Goal: Information Seeking & Learning: Learn about a topic

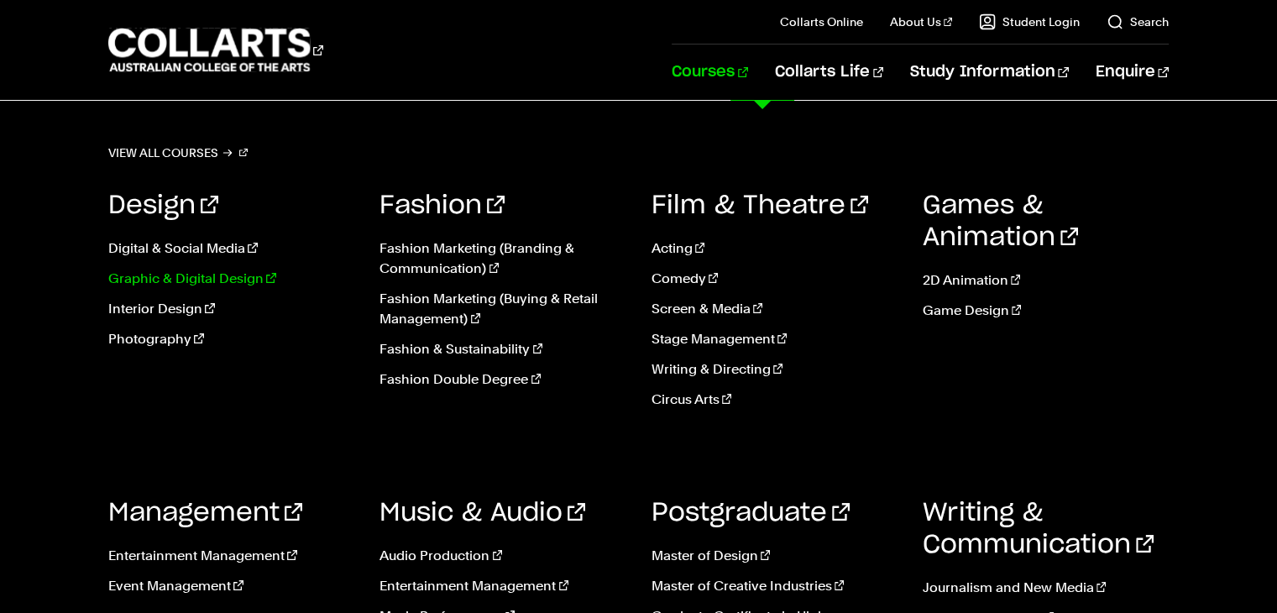
click at [229, 280] on link "Graphic & Digital Design" at bounding box center [231, 279] width 246 height 20
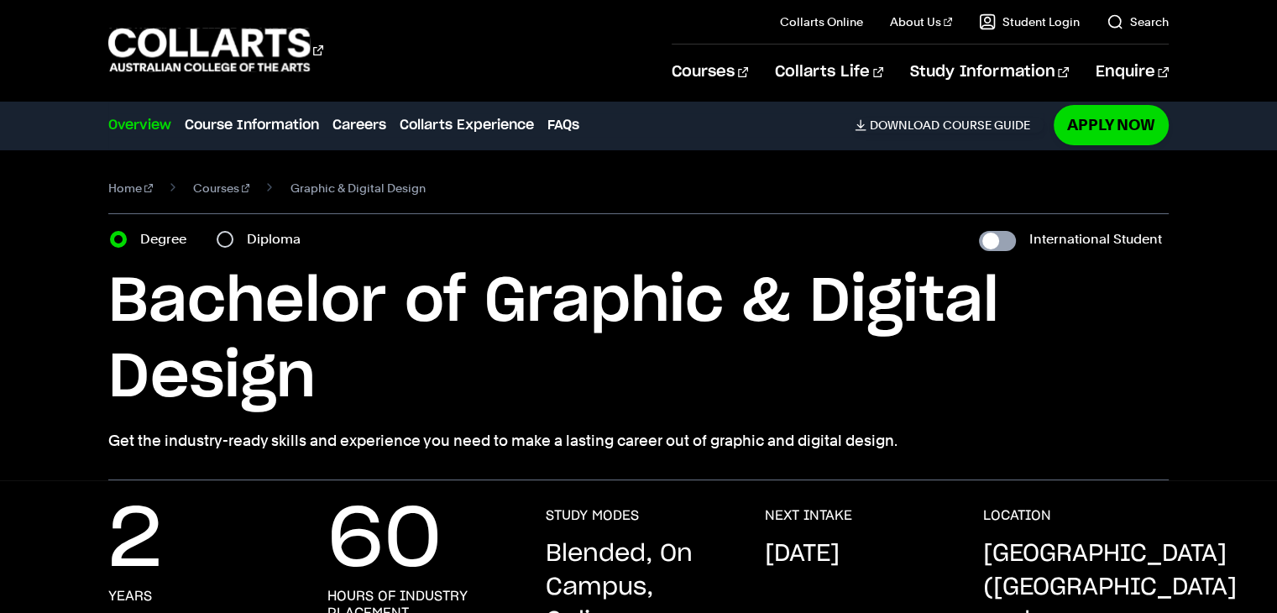
click at [989, 243] on input "International Student" at bounding box center [997, 241] width 37 height 20
checkbox input "true"
click at [1080, 301] on h1 "Bachelor of Graphic & Digital Design" at bounding box center [638, 340] width 1060 height 151
click at [225, 239] on input "Diploma" at bounding box center [225, 239] width 17 height 17
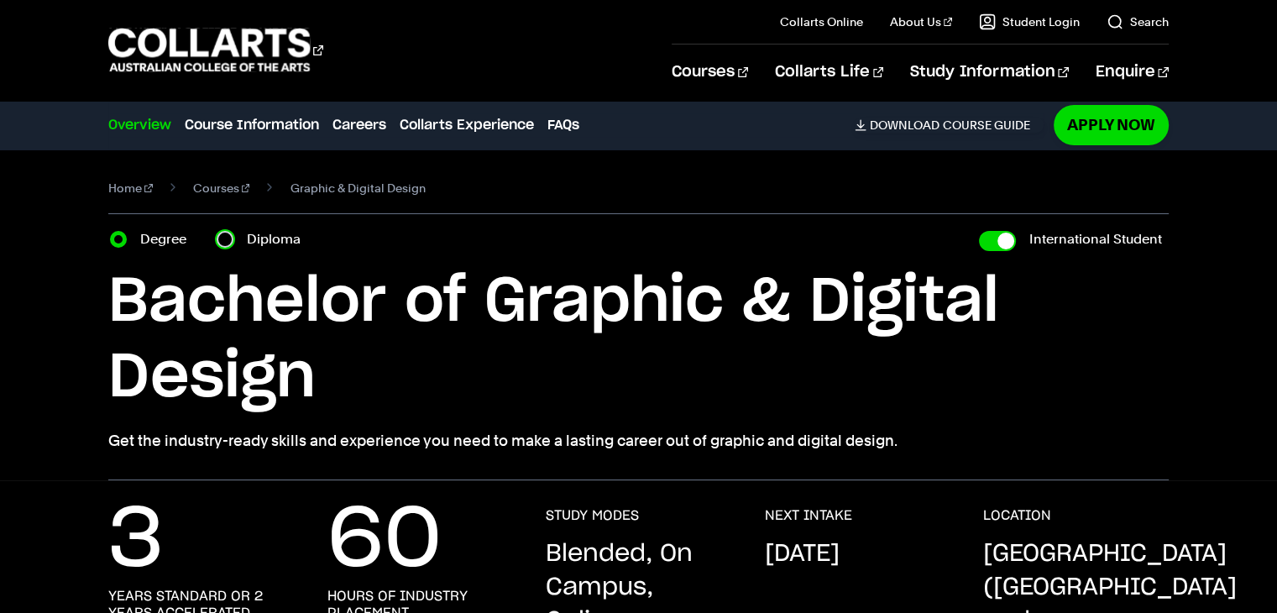
radio input "true"
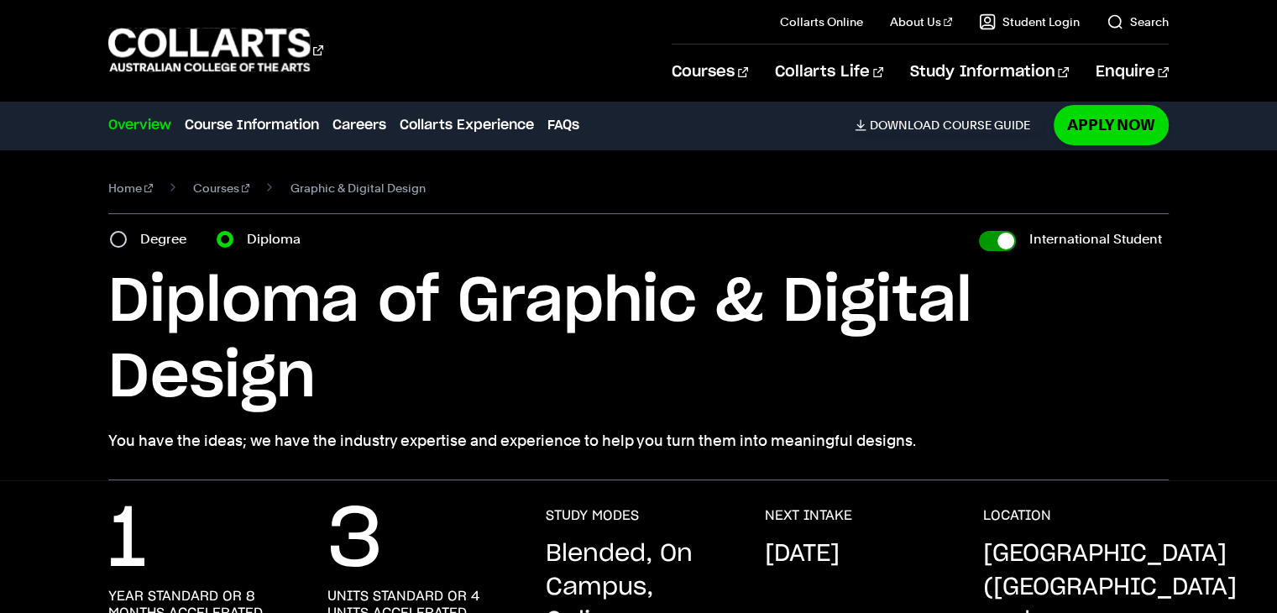
click at [1007, 246] on input "International Student" at bounding box center [997, 241] width 37 height 20
checkbox input "false"
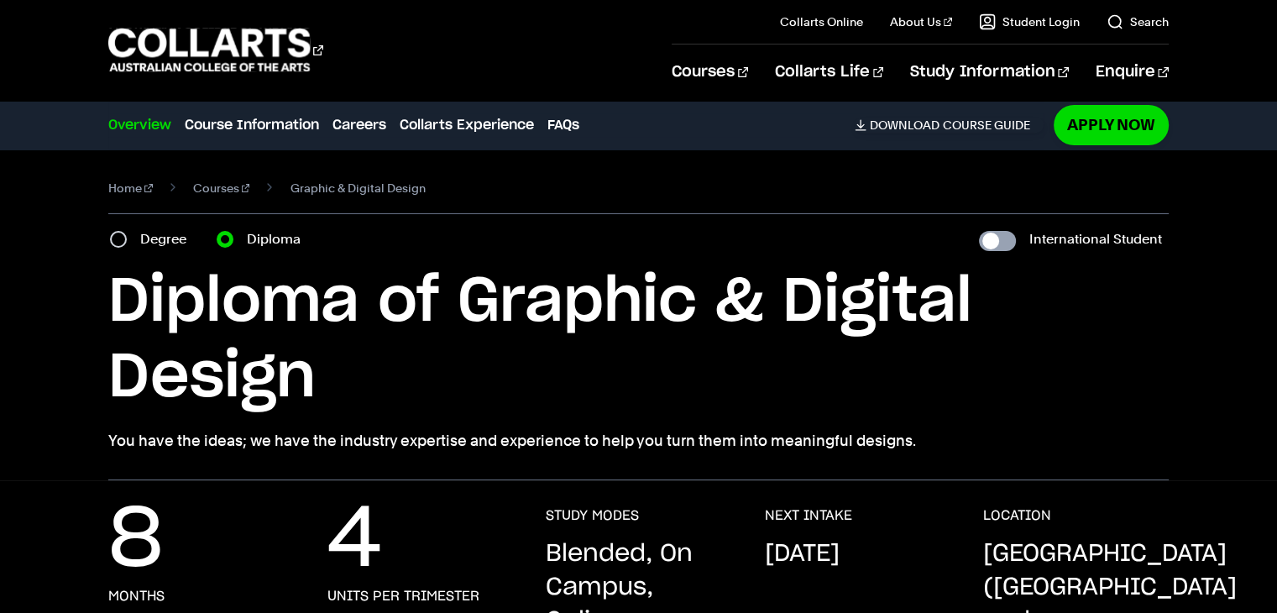
click at [991, 244] on input "International Student" at bounding box center [997, 241] width 37 height 20
checkbox input "true"
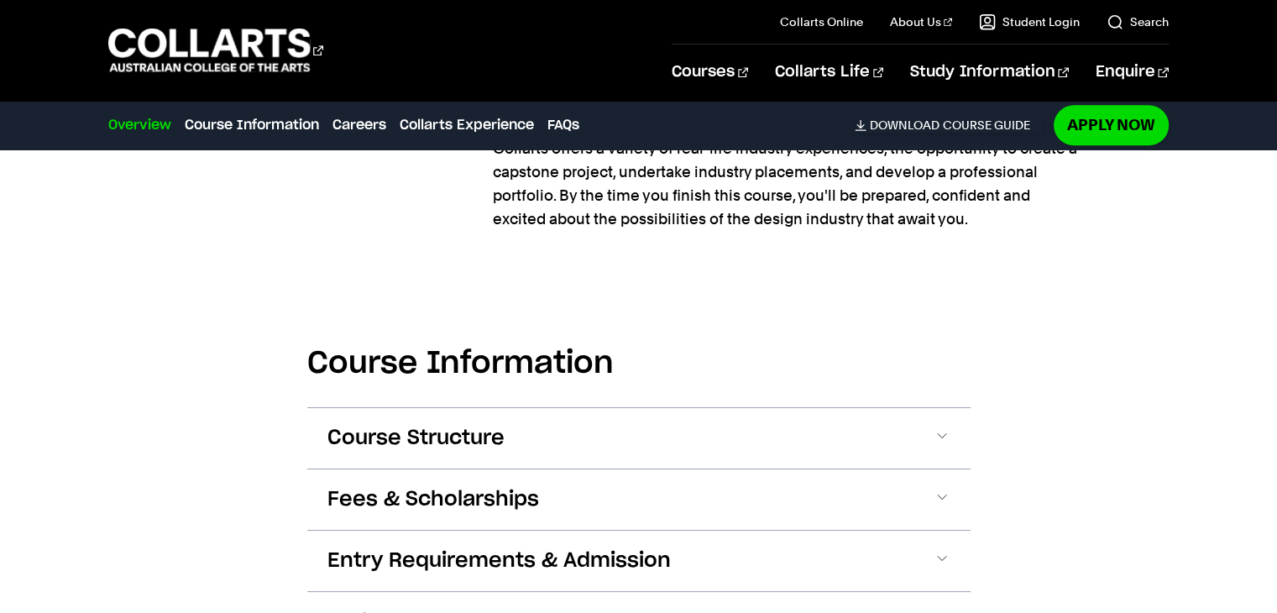
scroll to position [1780, 0]
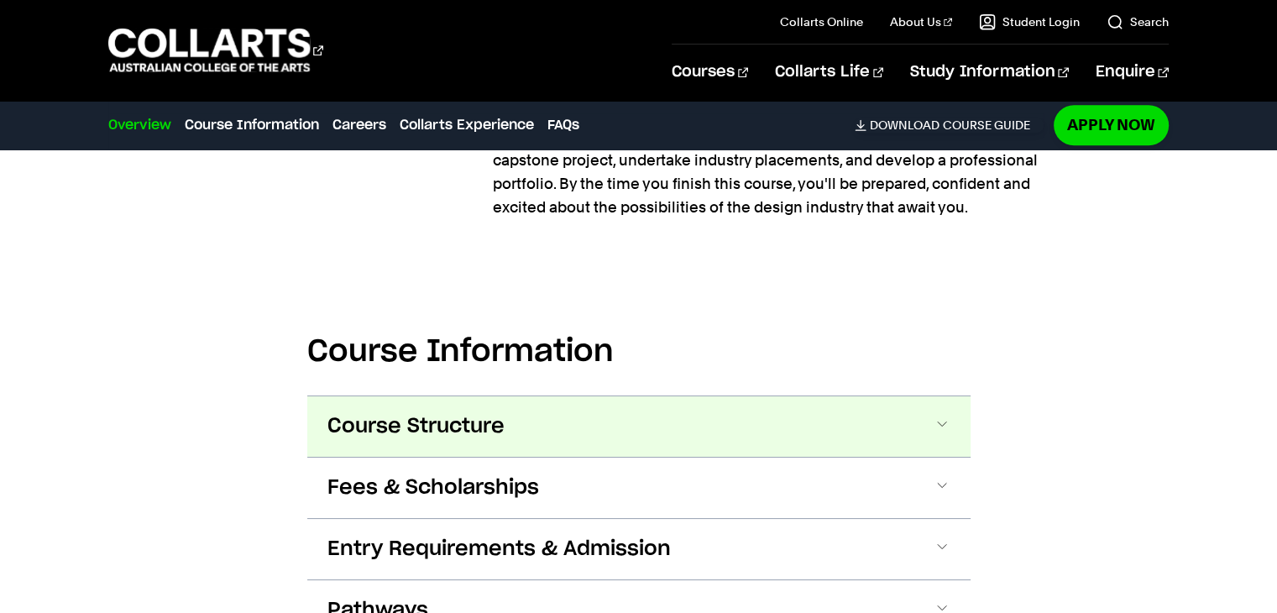
click at [941, 416] on span at bounding box center [942, 427] width 17 height 22
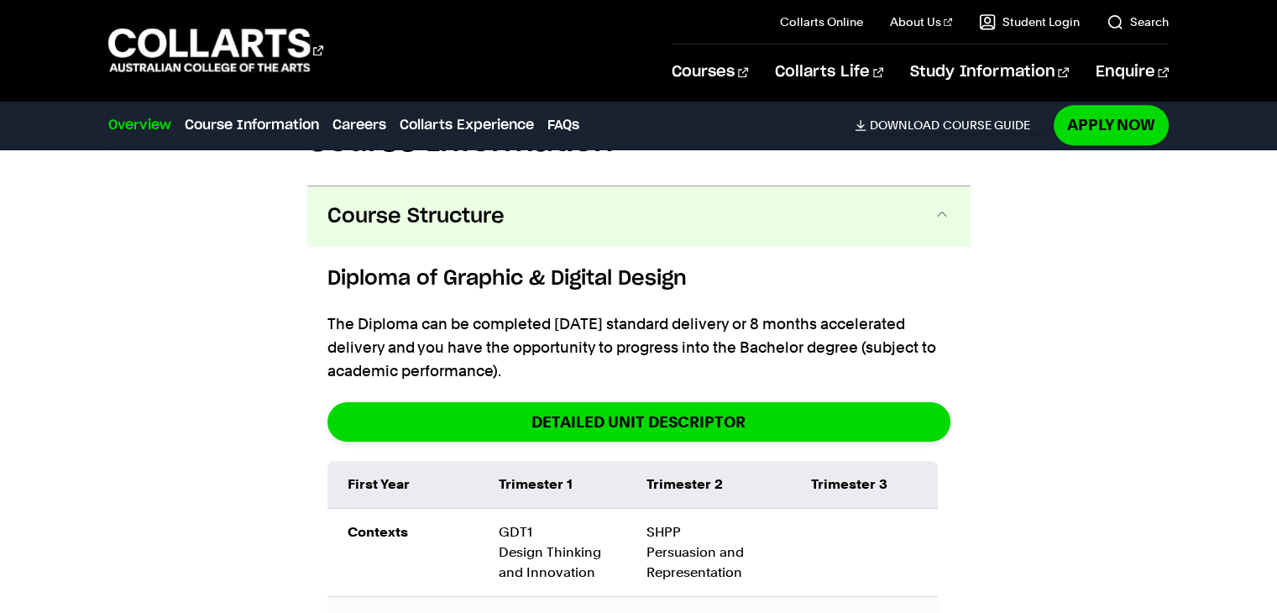
scroll to position [2526, 0]
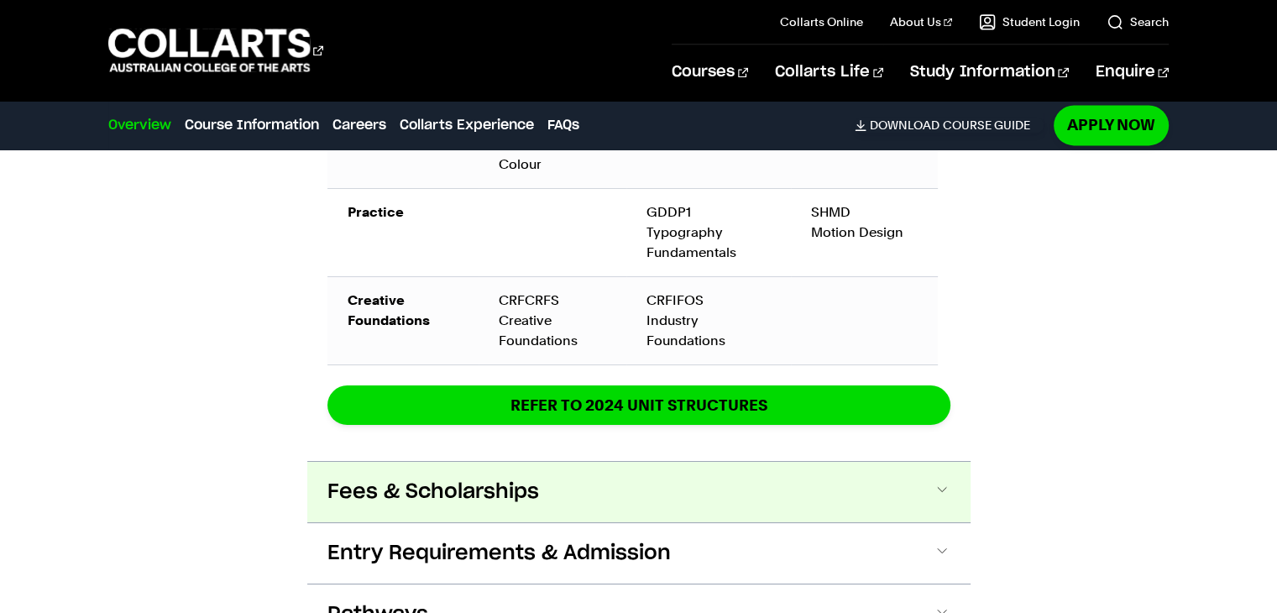
click at [942, 481] on span at bounding box center [942, 492] width 17 height 22
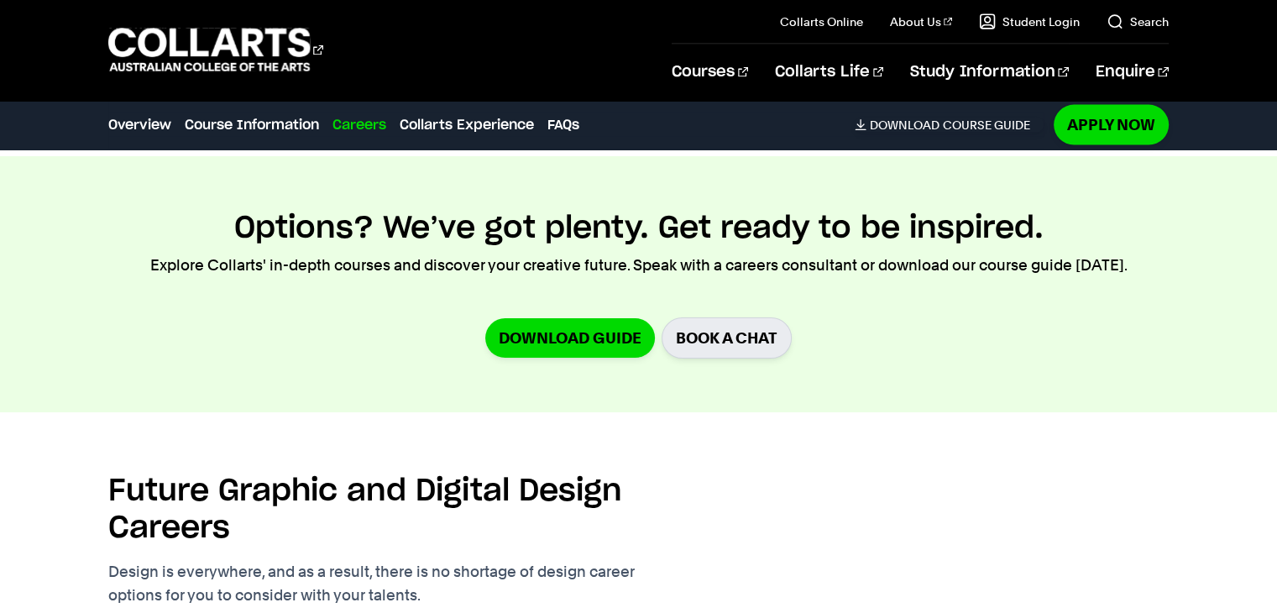
scroll to position [3161, 0]
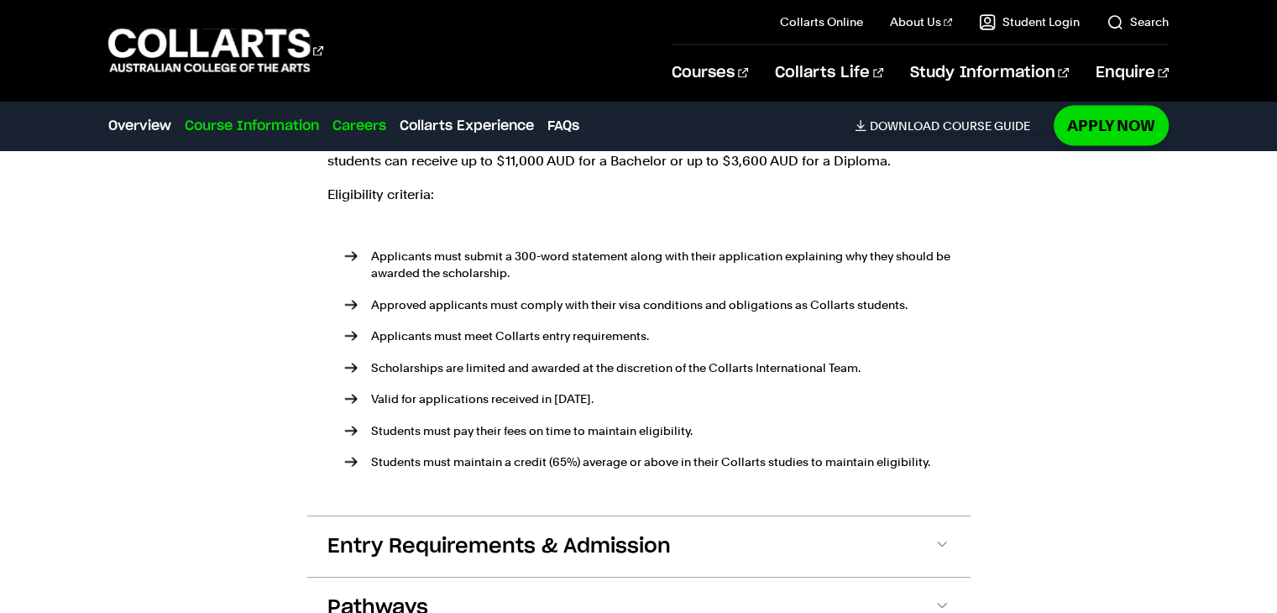
click at [254, 123] on link "Course Information" at bounding box center [252, 125] width 134 height 20
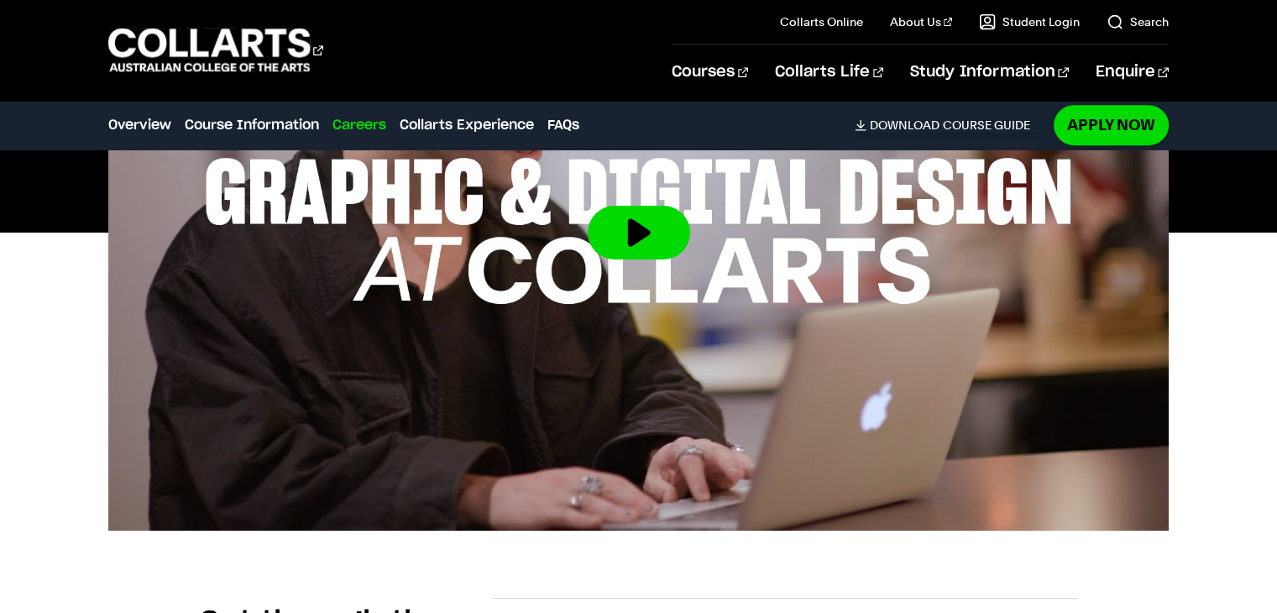
scroll to position [1307, 0]
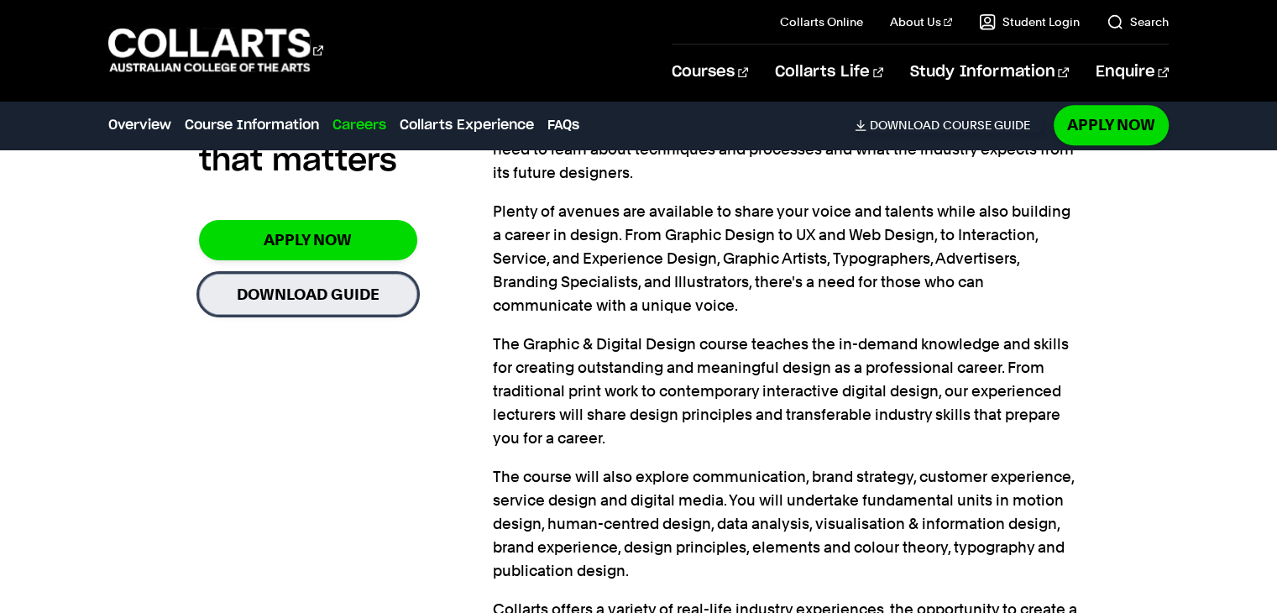
click at [351, 274] on link "Download Guide" at bounding box center [308, 294] width 218 height 41
click at [931, 125] on span "Download" at bounding box center [905, 125] width 70 height 15
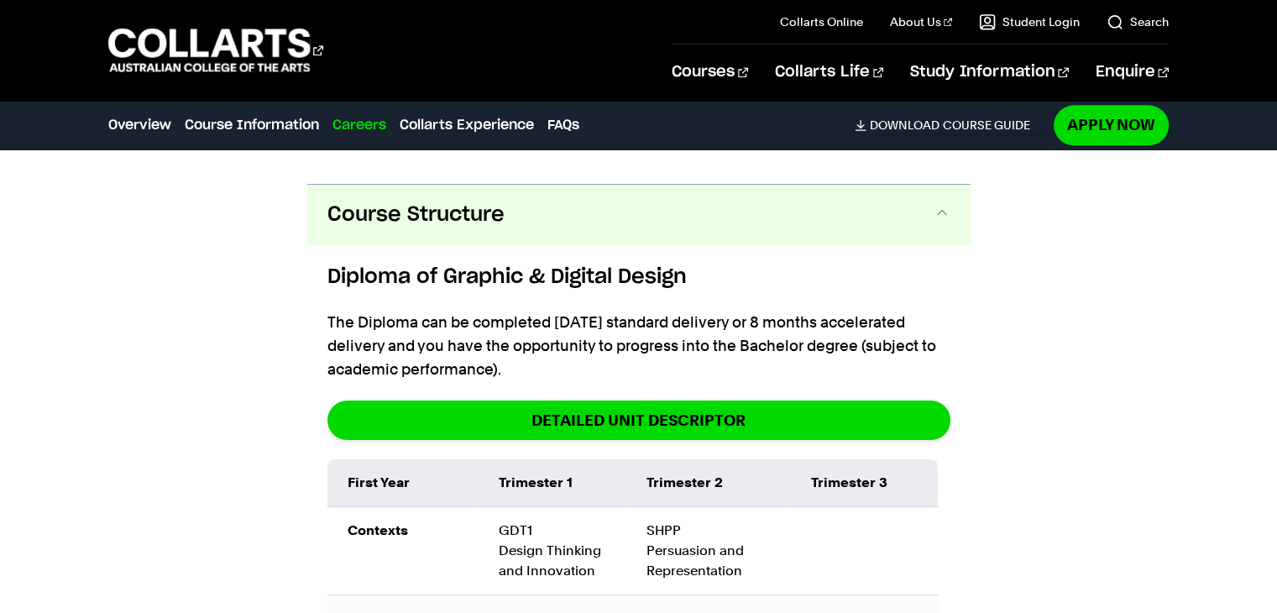
scroll to position [1978, 0]
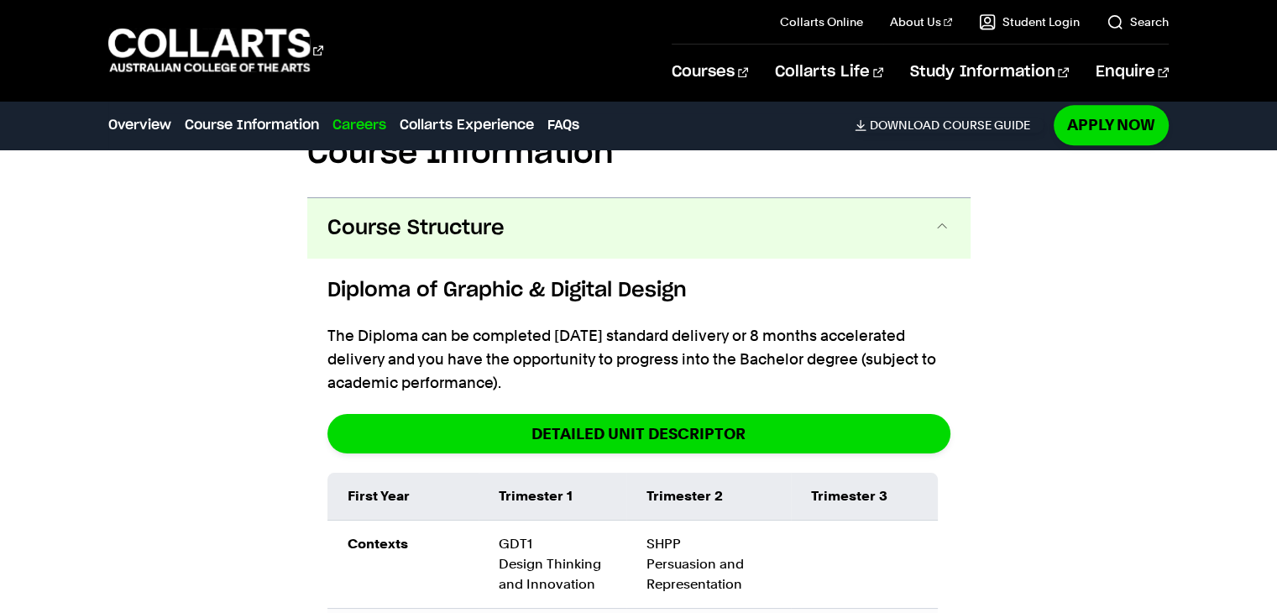
drag, startPoint x: 518, startPoint y: 349, endPoint x: 328, endPoint y: 302, distance: 195.6
click at [328, 324] on p "The Diploma can be completed [DATE] standard delivery or 8 months accelerated d…" at bounding box center [639, 359] width 623 height 71
copy p "The Diploma can be completed [DATE] standard delivery or 8 months accelerated d…"
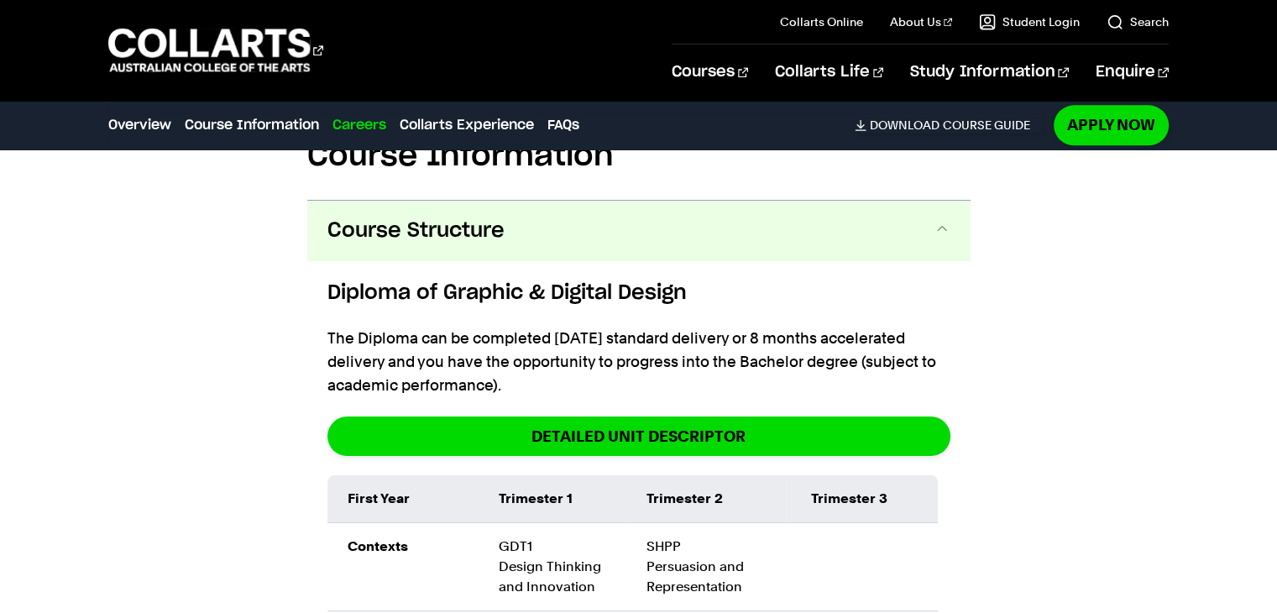
scroll to position [1956, 0]
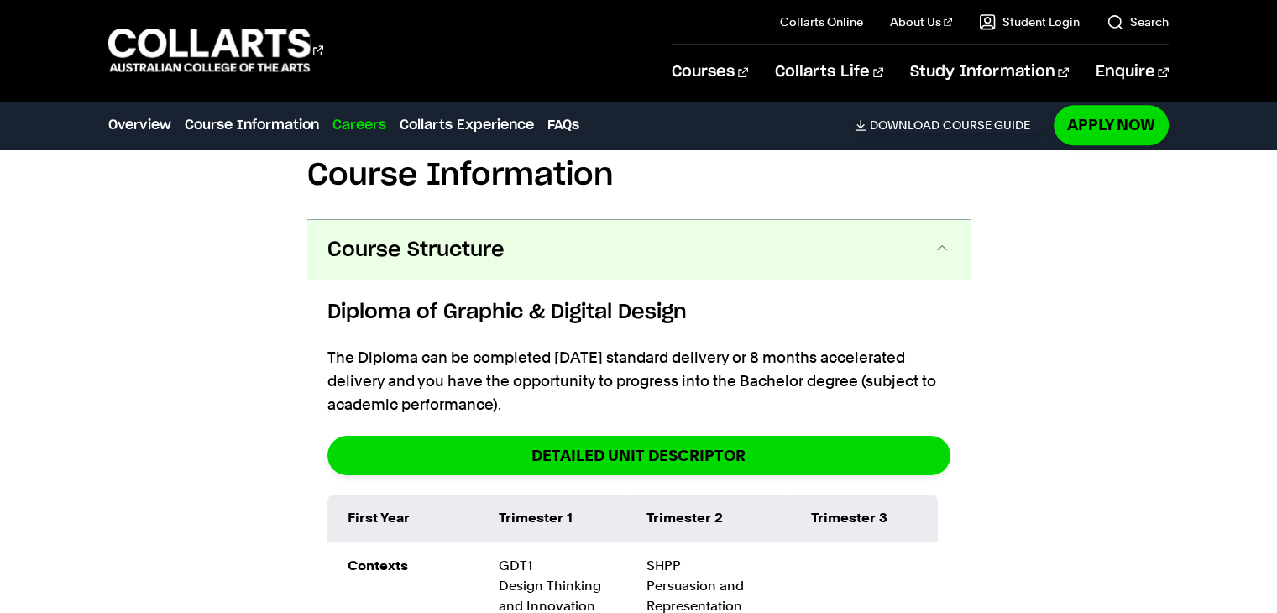
click at [941, 239] on span at bounding box center [942, 250] width 17 height 22
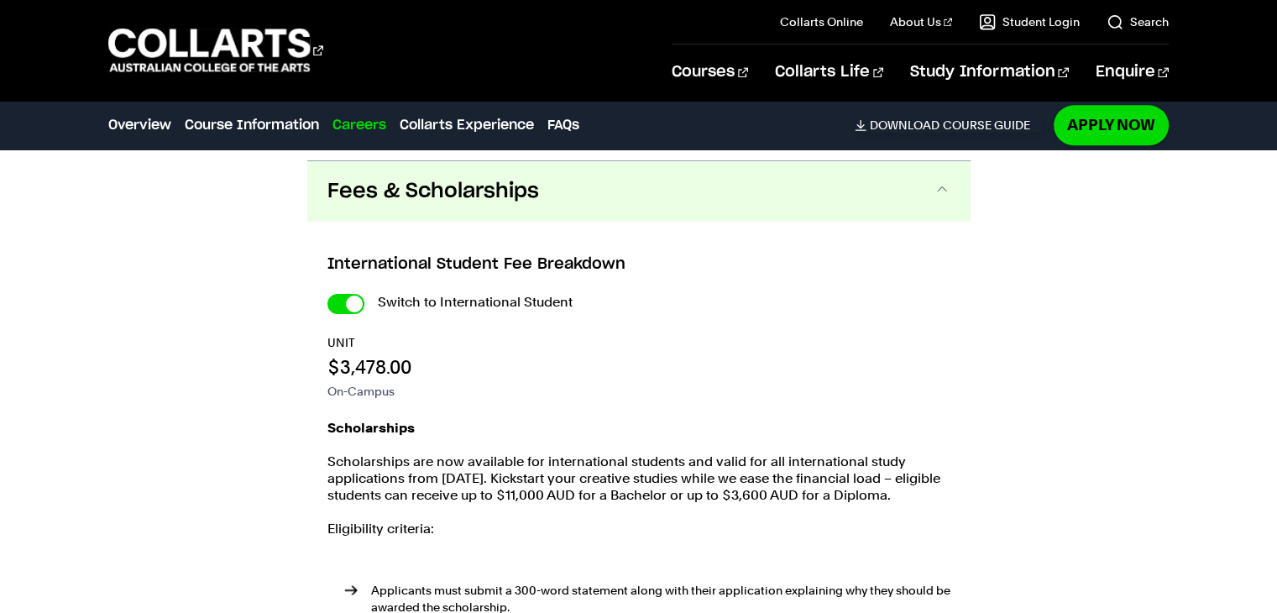
scroll to position [2085, 0]
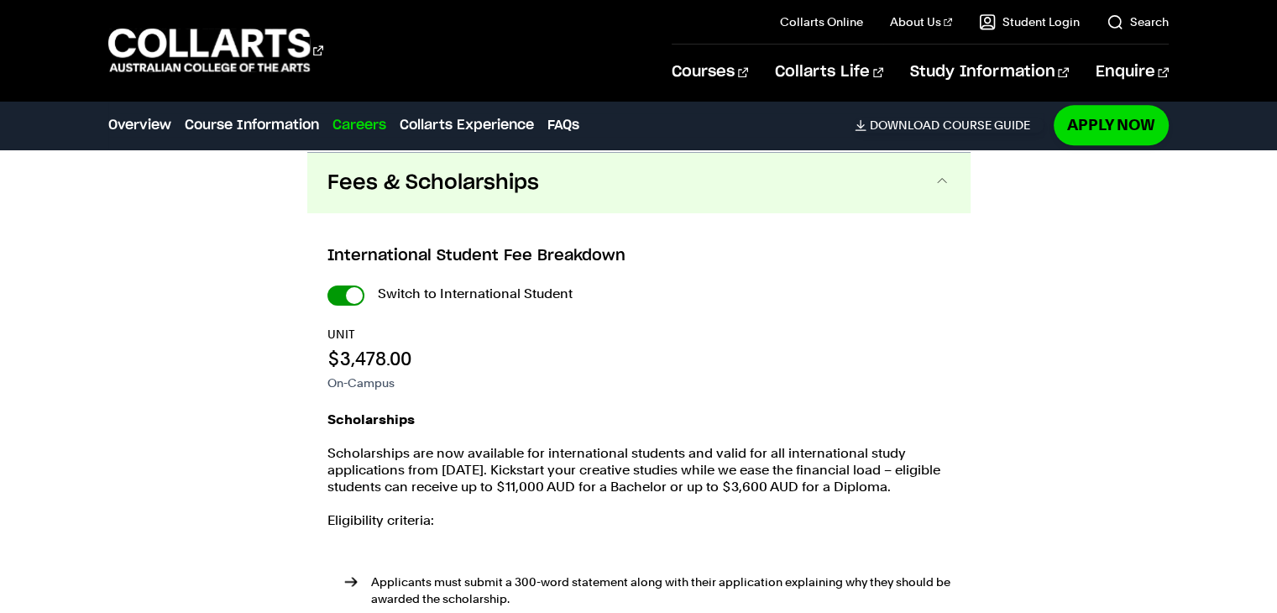
click at [354, 286] on input "International Student" at bounding box center [346, 296] width 37 height 20
checkbox input "false"
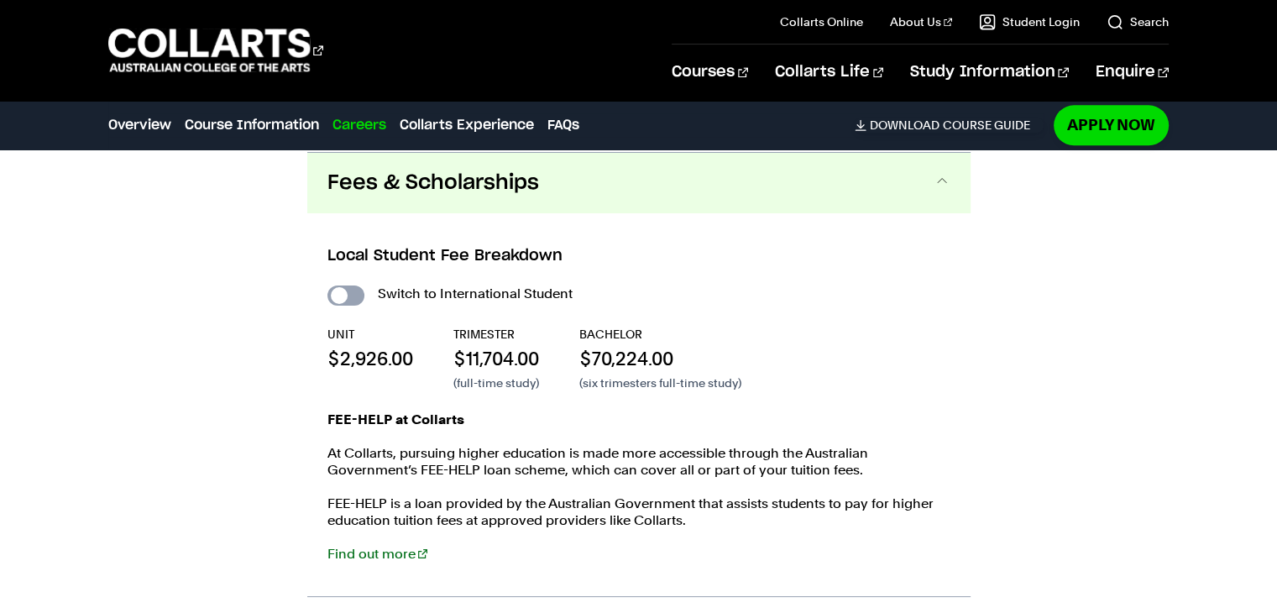
click at [335, 286] on input "International Student" at bounding box center [346, 296] width 37 height 20
checkbox input "true"
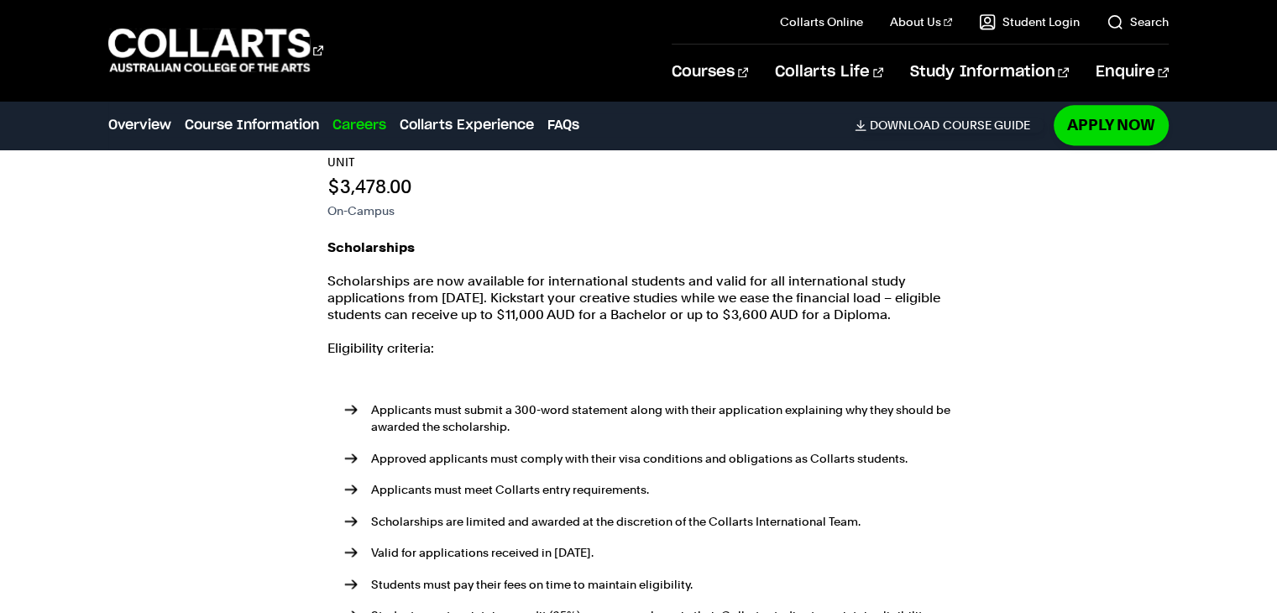
scroll to position [2248, 0]
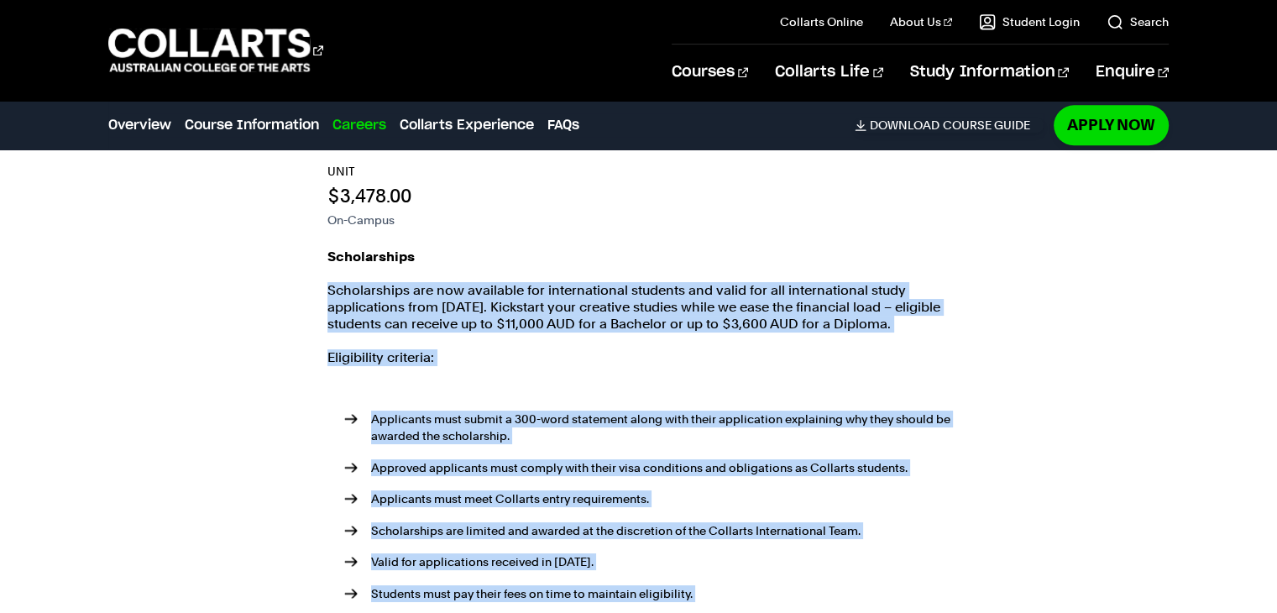
drag, startPoint x: 329, startPoint y: 251, endPoint x: 945, endPoint y: 580, distance: 697.8
click at [945, 580] on div "Scholarships Scholarships are now available for international students and vali…" at bounding box center [639, 455] width 623 height 413
copy div "Scholarships are now available for international students and valid for all int…"
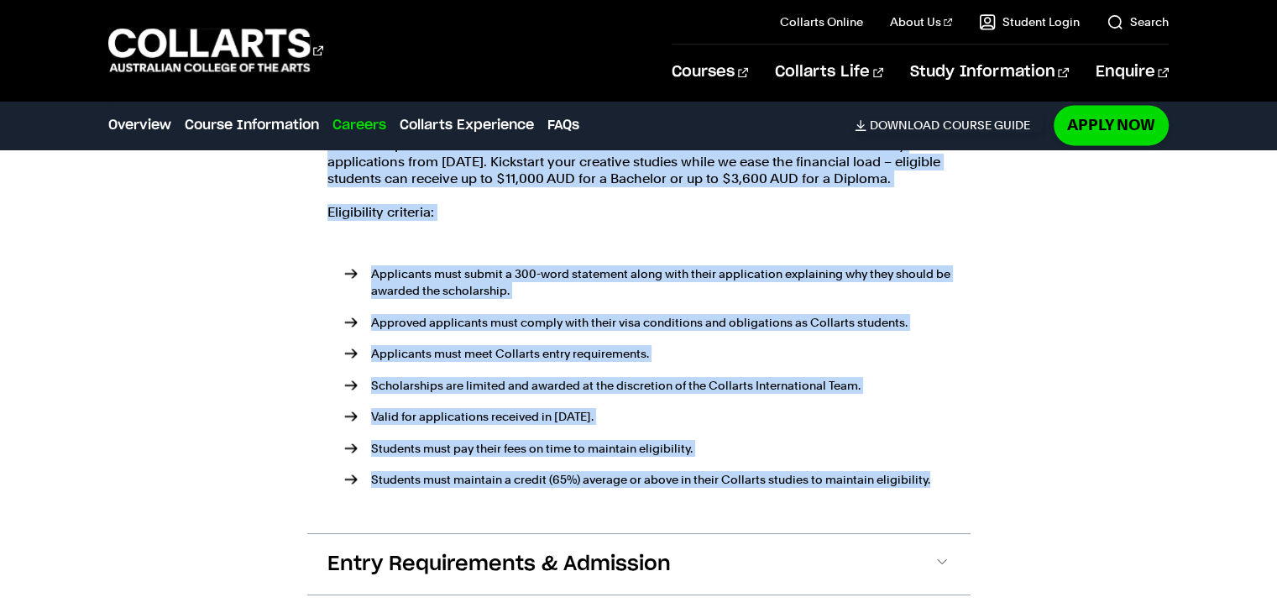
scroll to position [2402, 0]
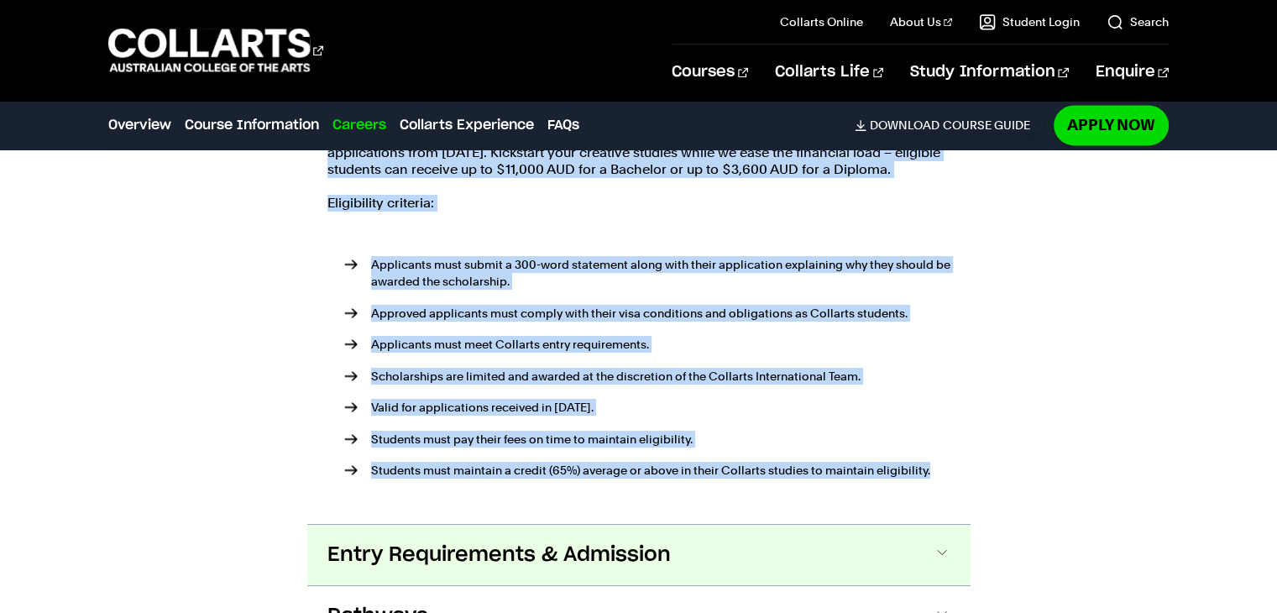
click at [940, 544] on span at bounding box center [942, 555] width 17 height 22
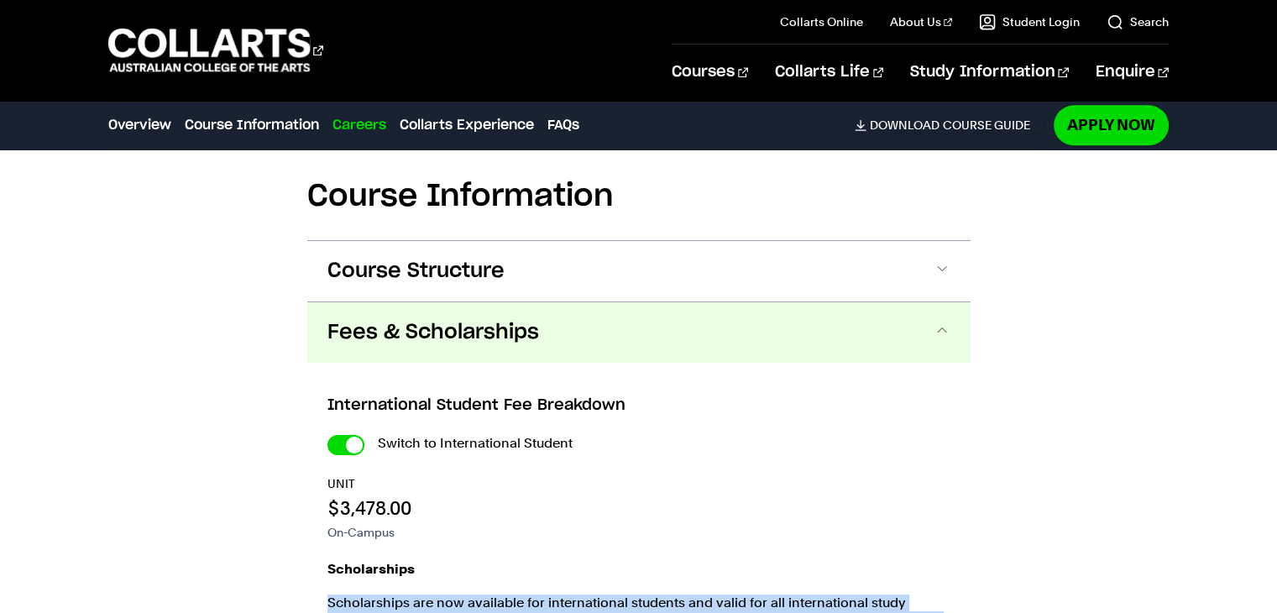
scroll to position [1945, 0]
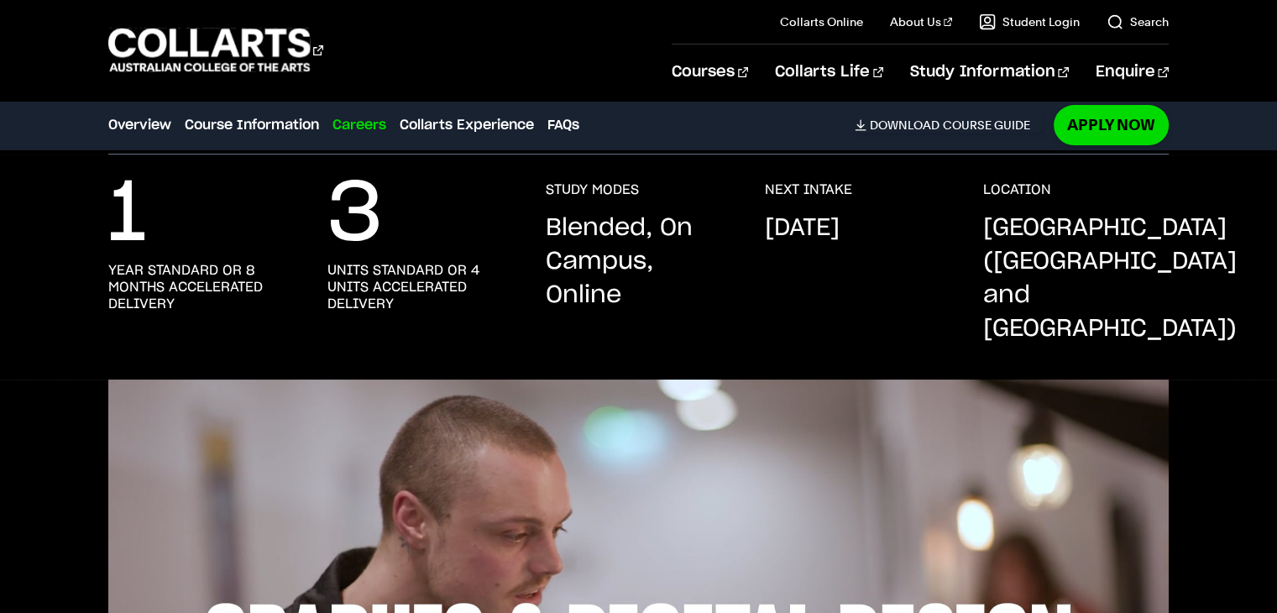
scroll to position [306, 0]
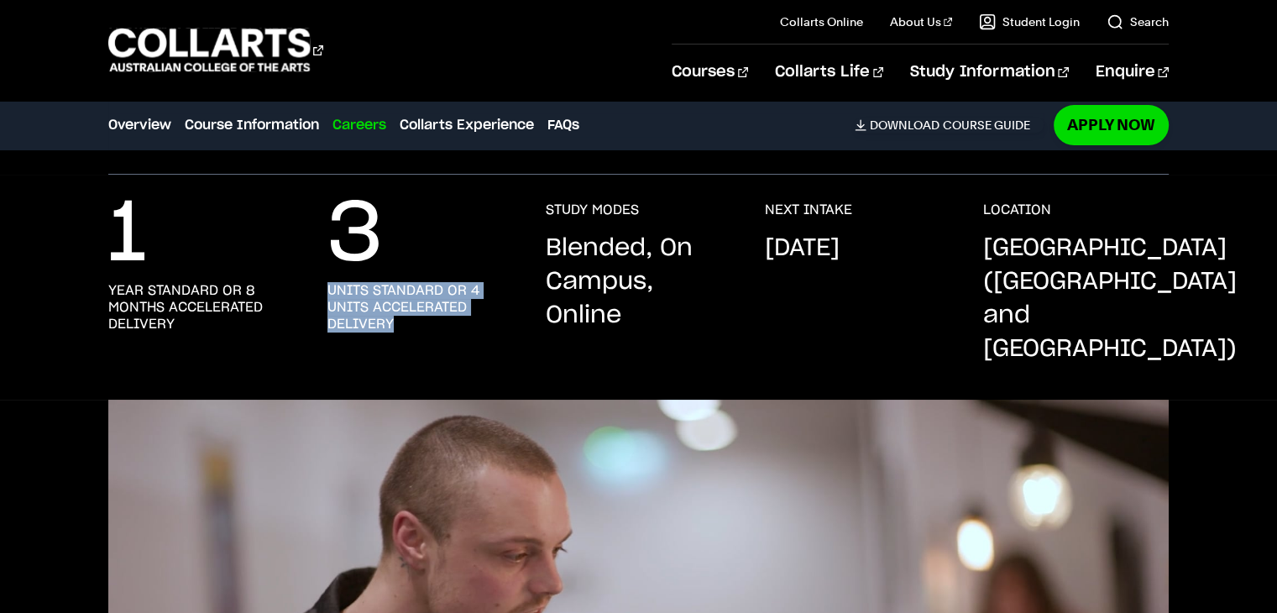
drag, startPoint x: 398, startPoint y: 323, endPoint x: 330, endPoint y: 296, distance: 73.1
click at [330, 296] on h3 "units standard or 4 units accelerated delivery" at bounding box center [420, 307] width 185 height 50
copy h3 "units standard or 4 units accelerated delivery"
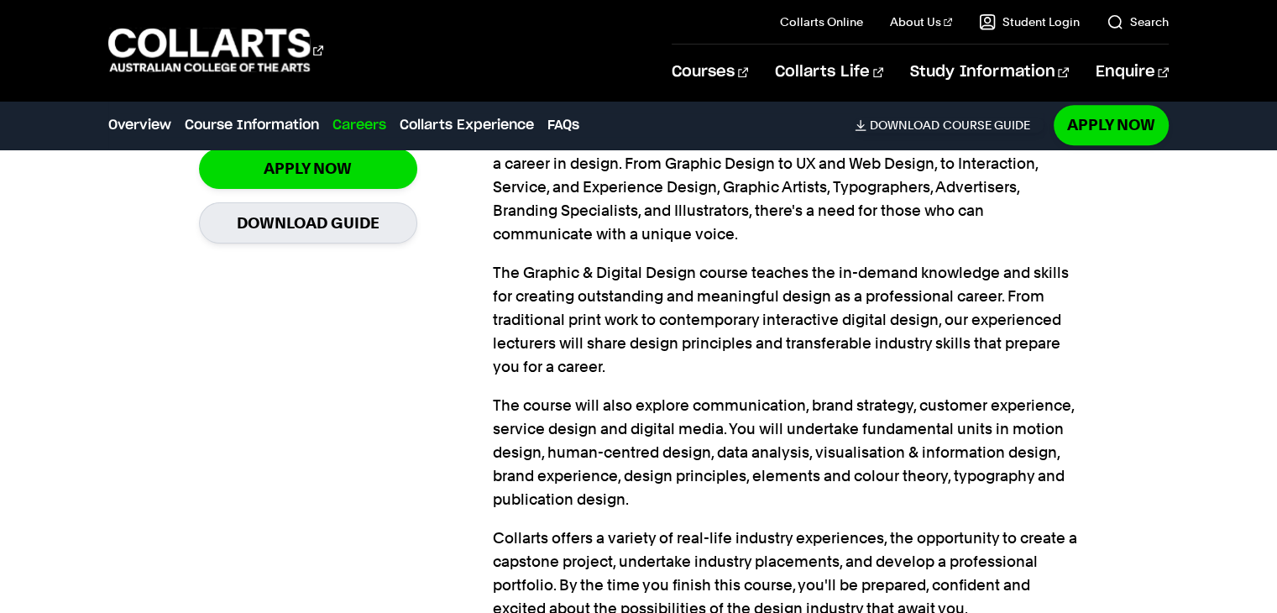
scroll to position [1915, 0]
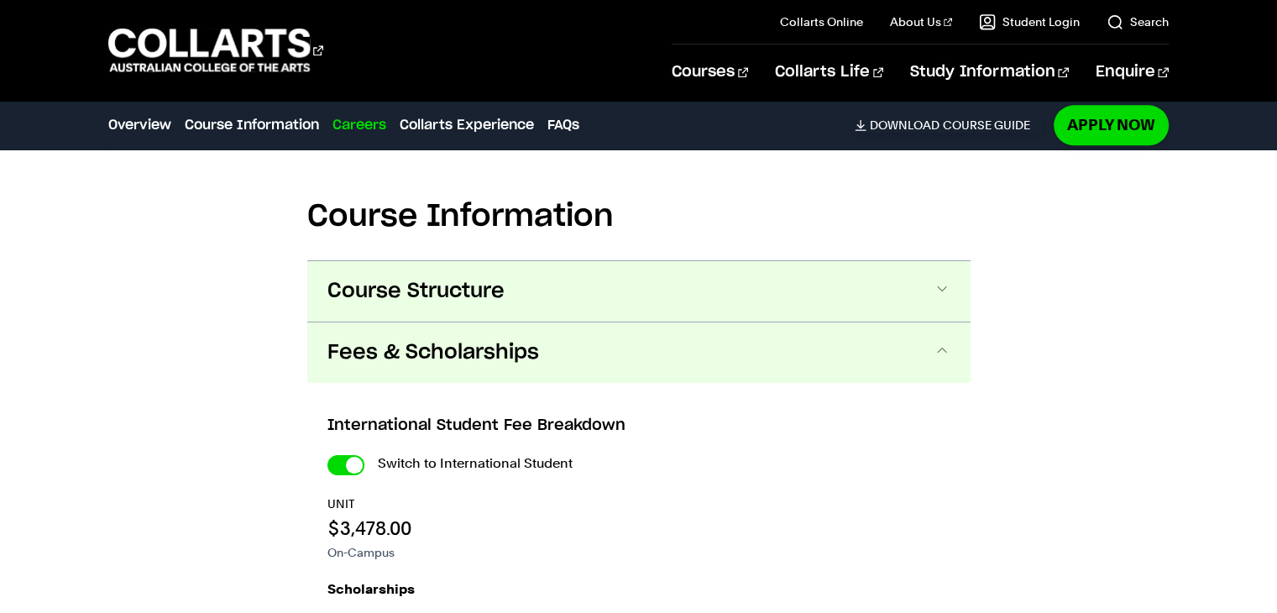
click at [940, 281] on span at bounding box center [942, 292] width 17 height 22
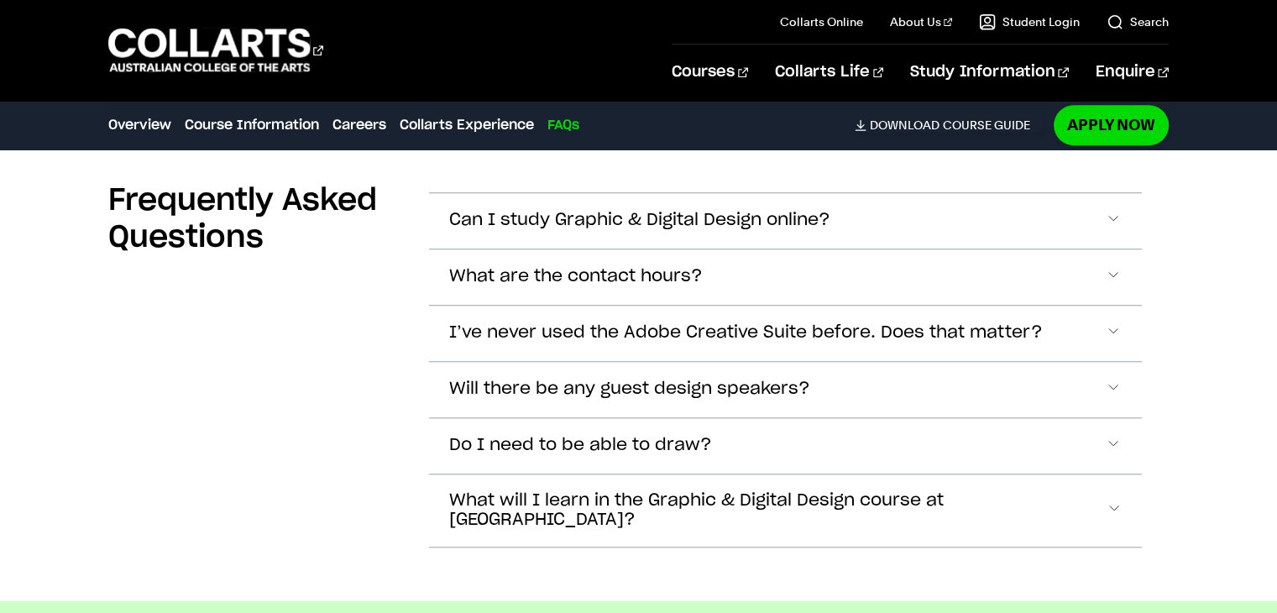
scroll to position [7811, 0]
click at [1113, 499] on span "Accordion Section" at bounding box center [1114, 510] width 16 height 22
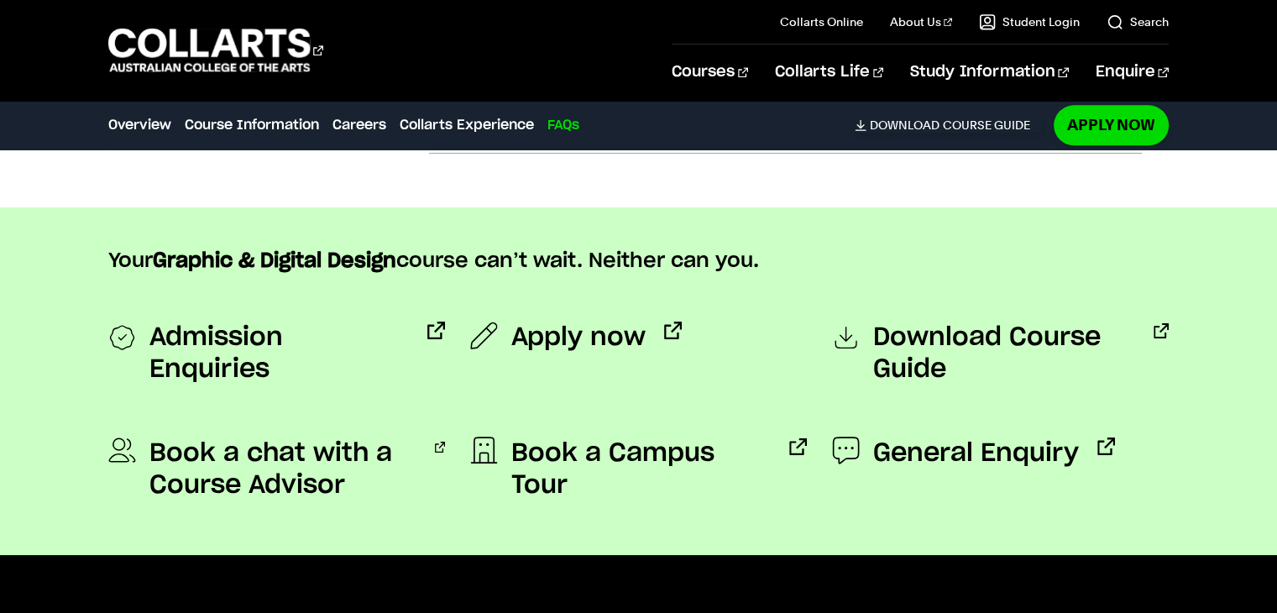
scroll to position [8342, 0]
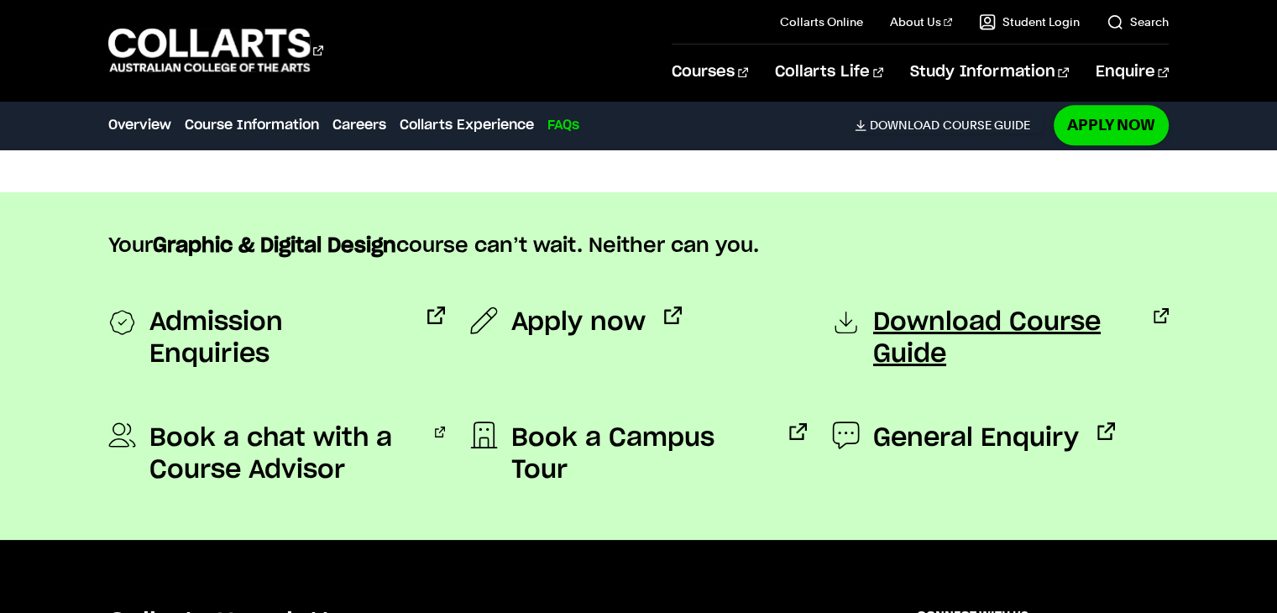
click at [912, 307] on span "Download Course Guide" at bounding box center [1004, 339] width 262 height 64
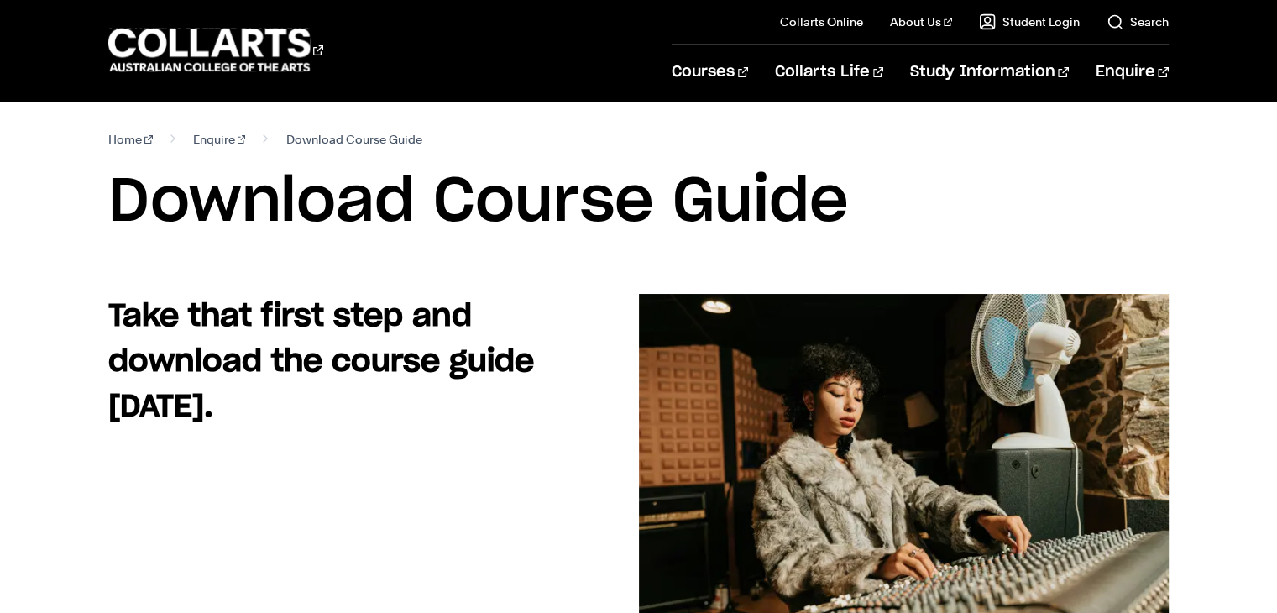
scroll to position [536, 0]
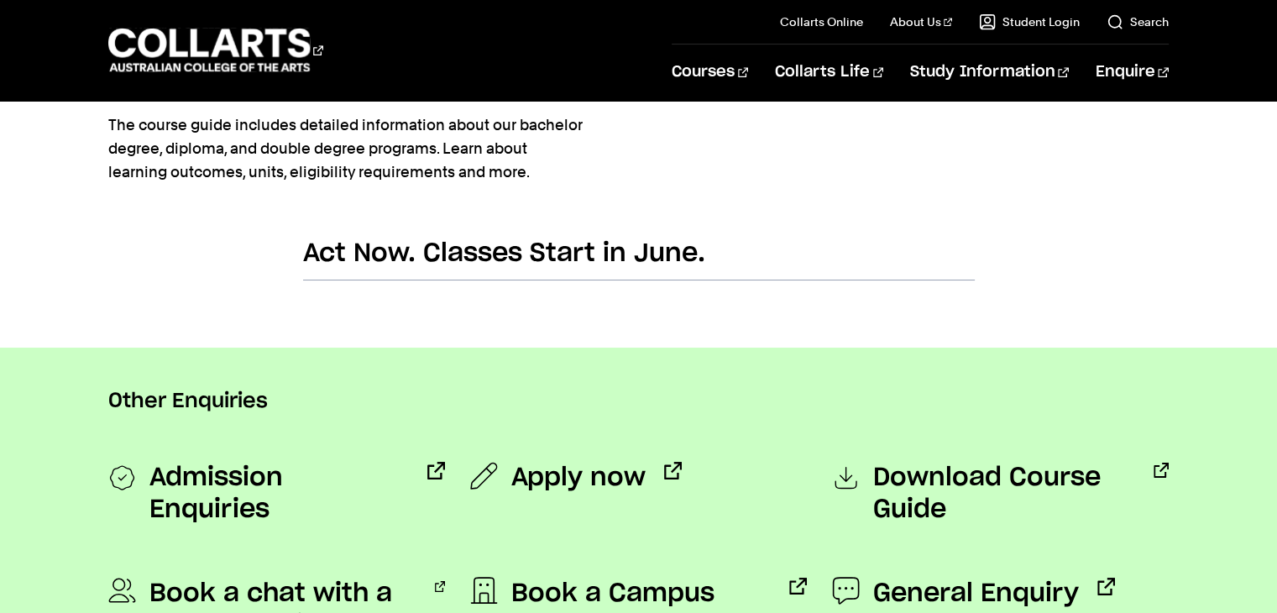
scroll to position [1608, 0]
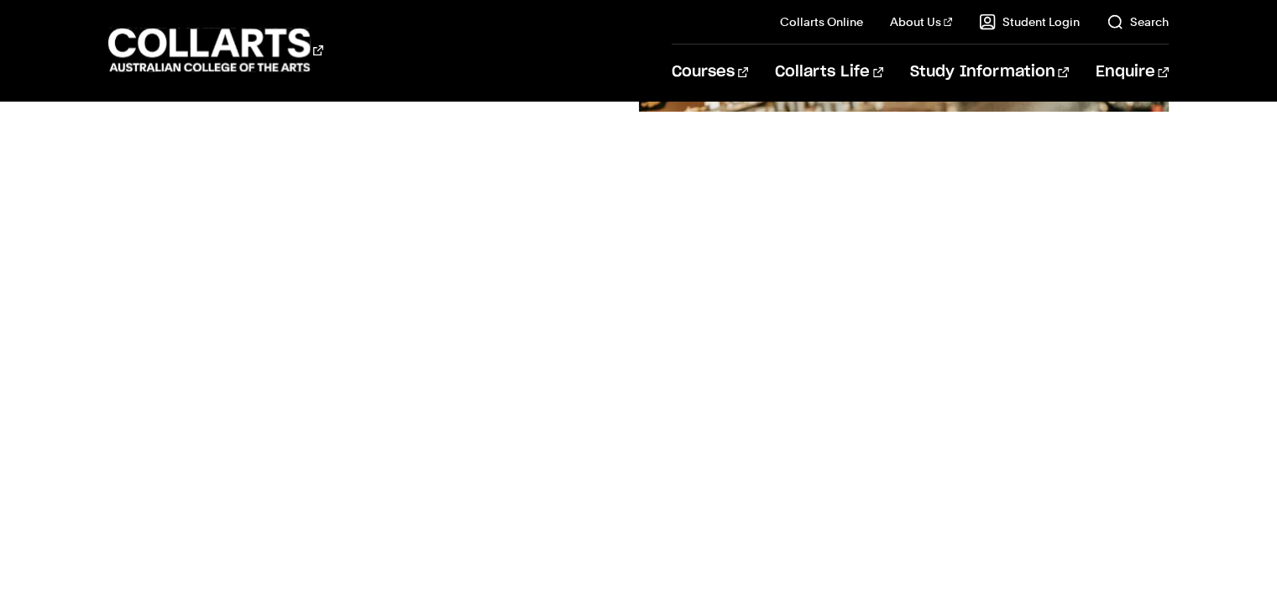
scroll to position [1072, 0]
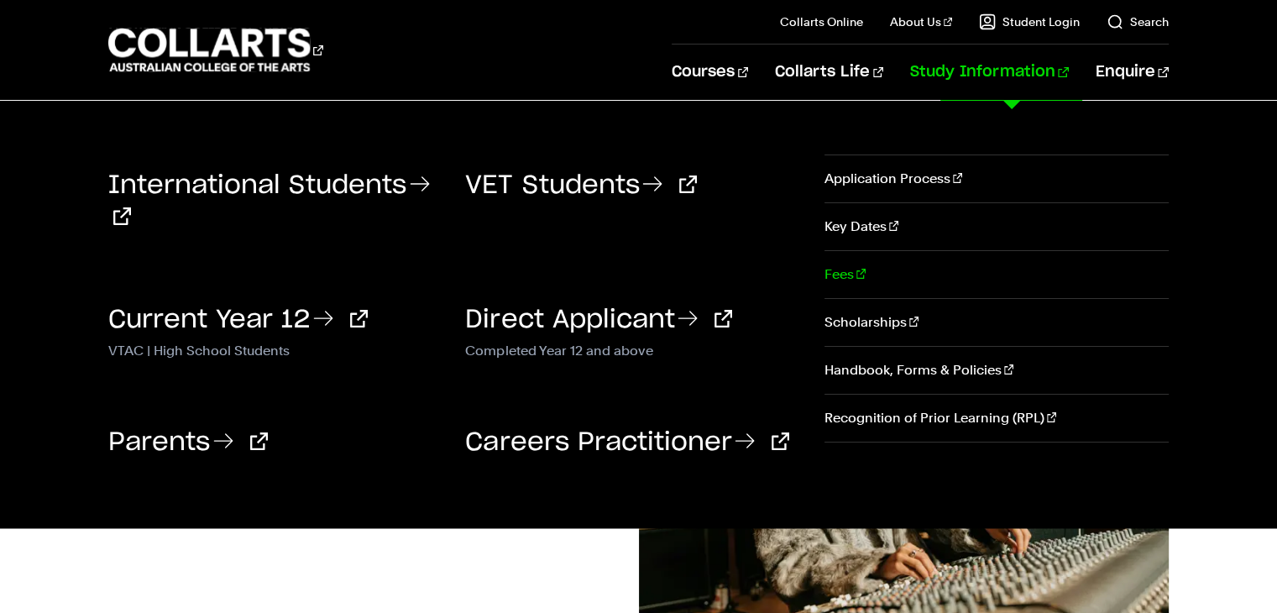
click at [836, 273] on link "Fees" at bounding box center [997, 274] width 344 height 47
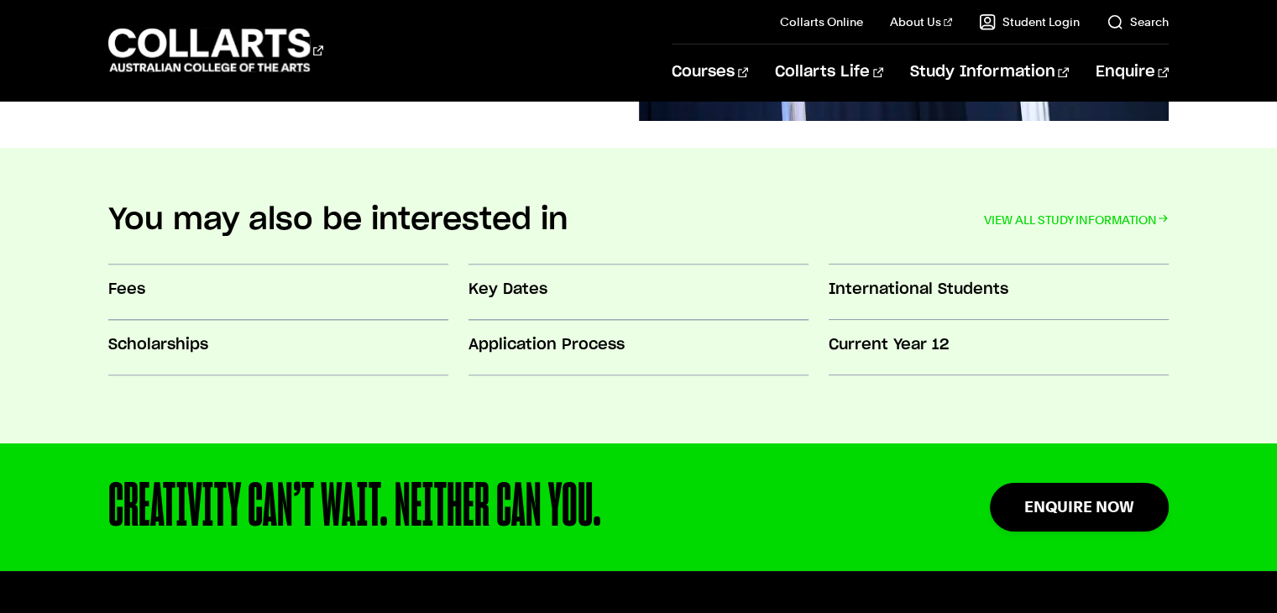
scroll to position [1555, 0]
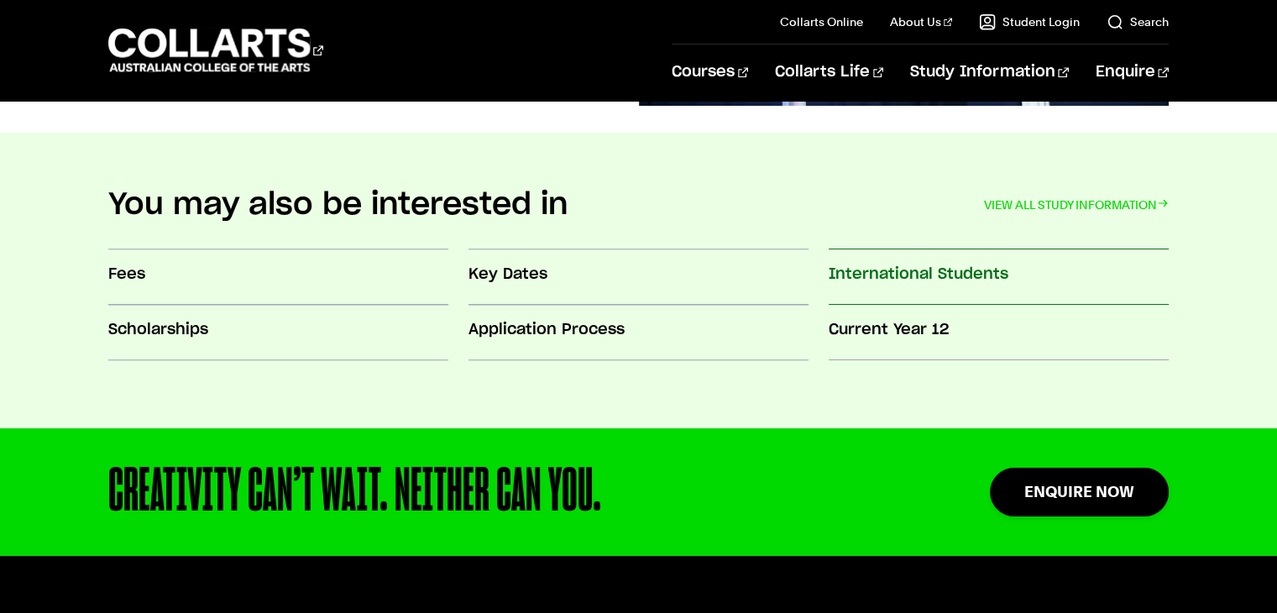
click at [929, 273] on h3 "International Students" at bounding box center [999, 275] width 340 height 22
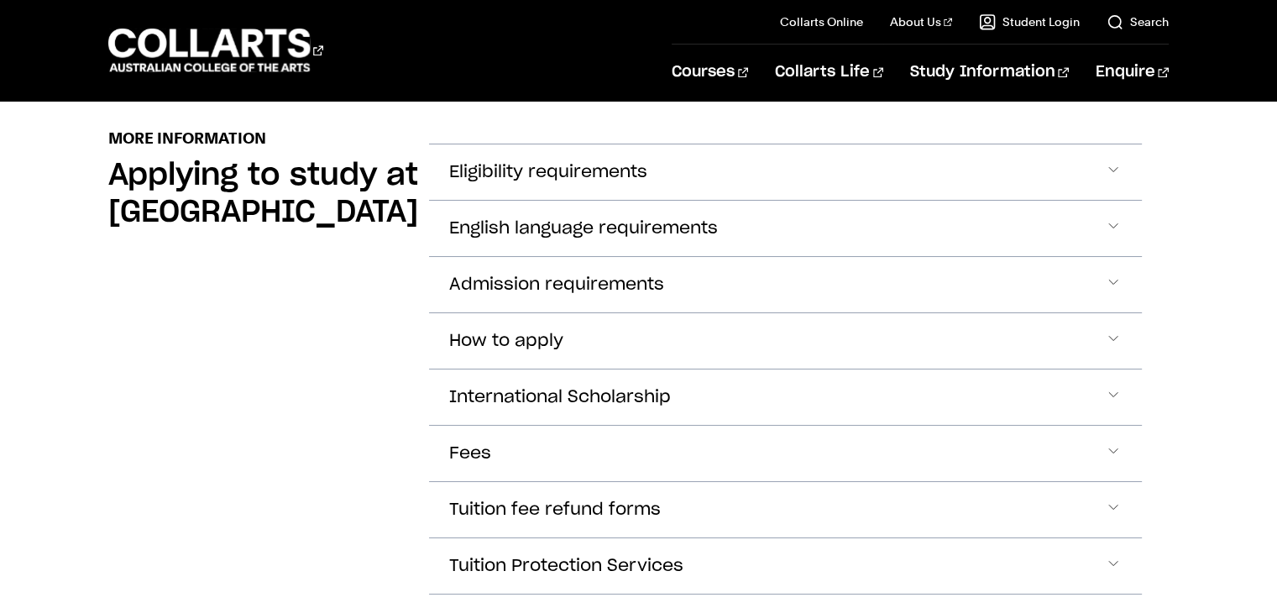
scroll to position [1972, 0]
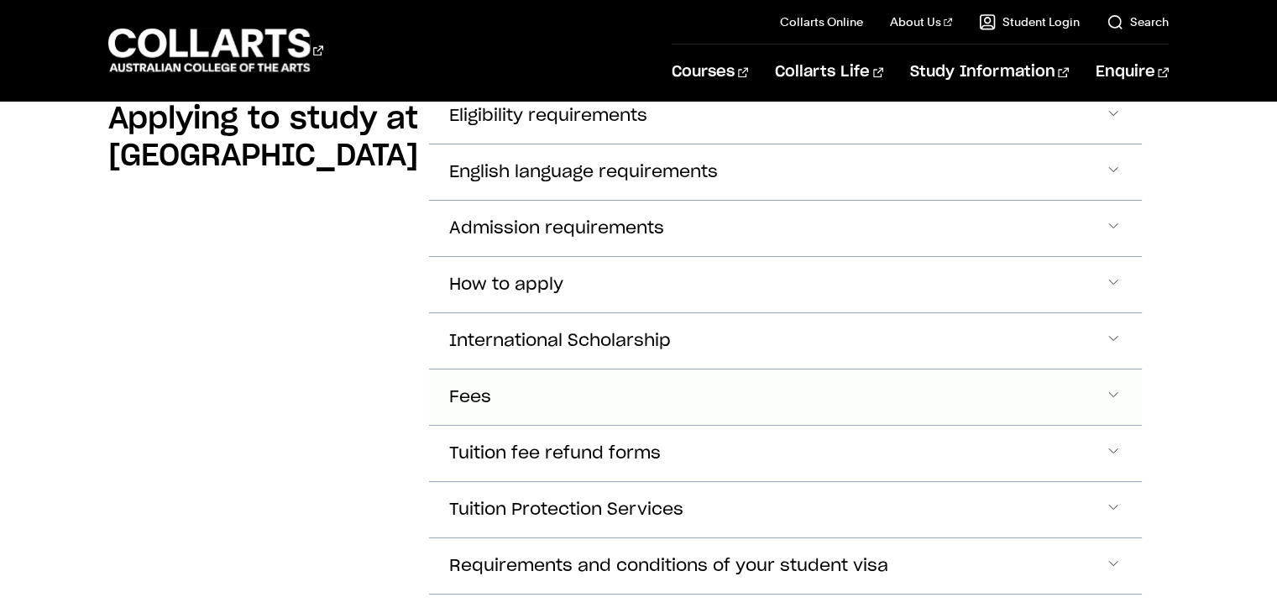
click at [1112, 388] on span "Accordion Section" at bounding box center [1113, 397] width 17 height 22
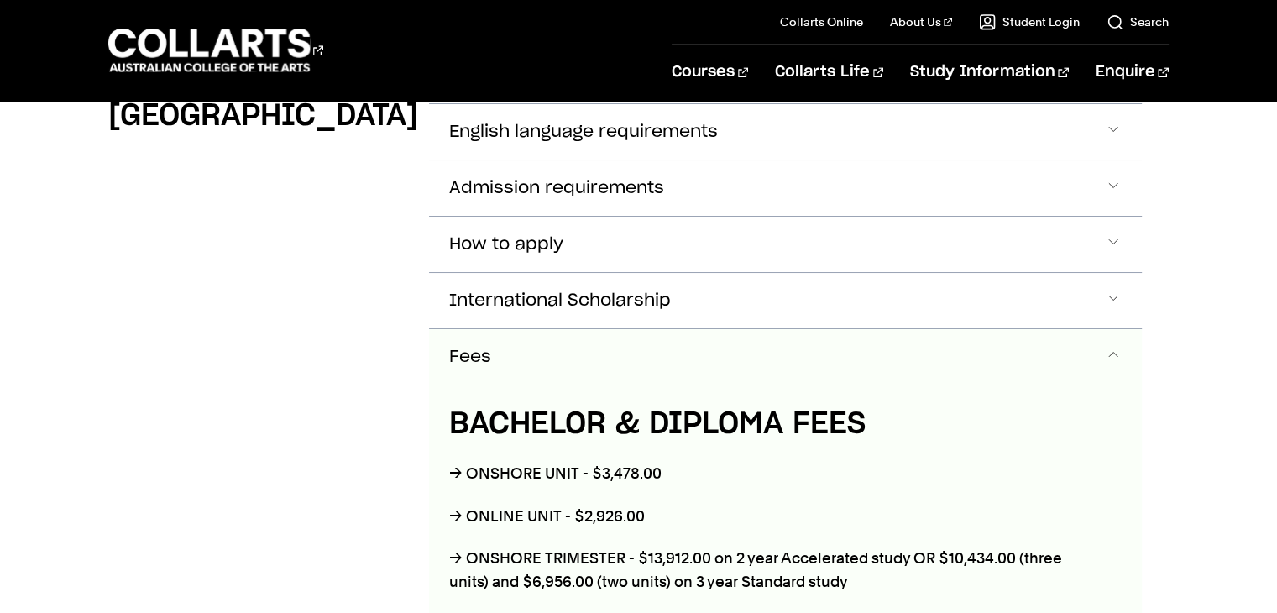
scroll to position [1965, 0]
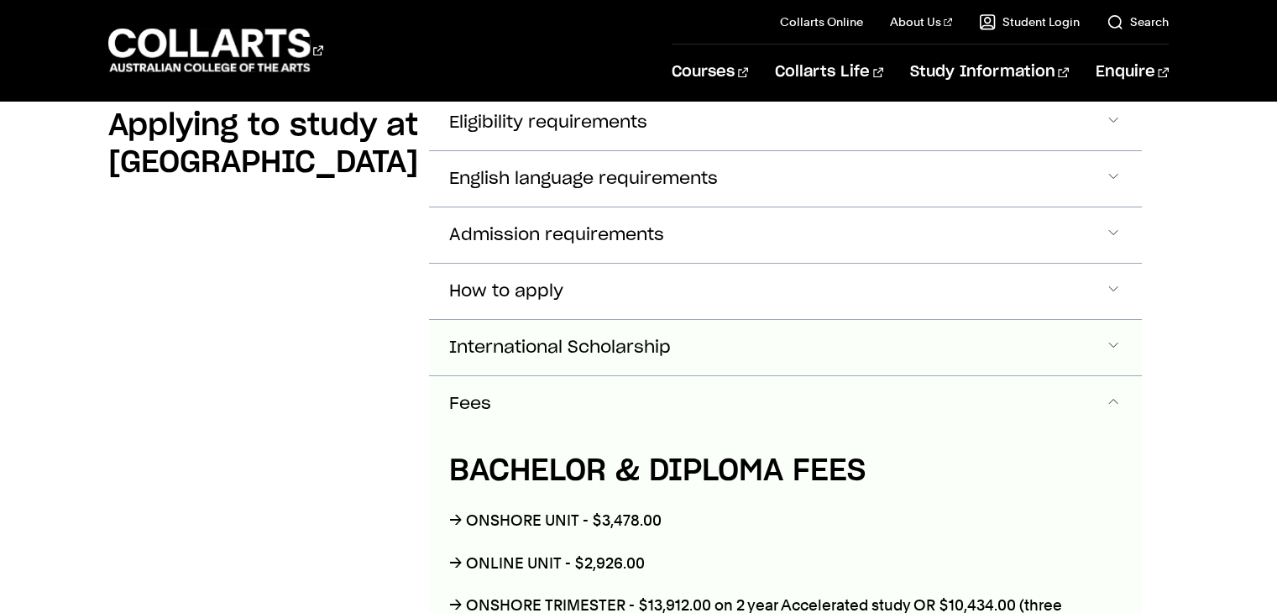
click at [1115, 340] on span "Accordion Section" at bounding box center [1113, 348] width 17 height 22
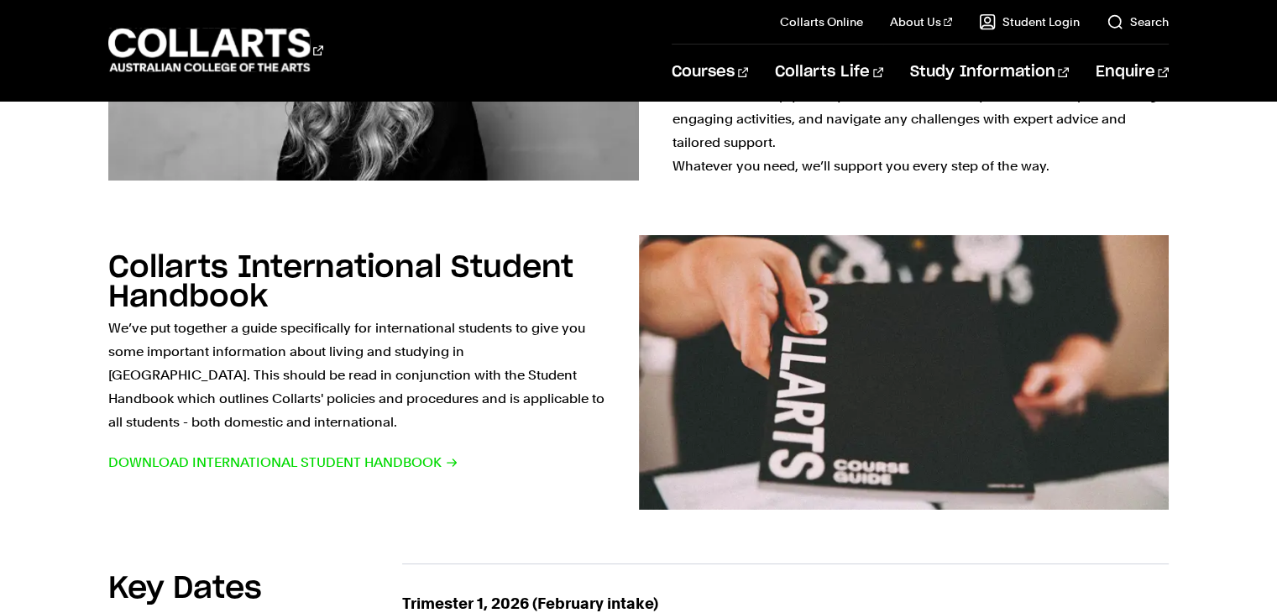
scroll to position [766, 0]
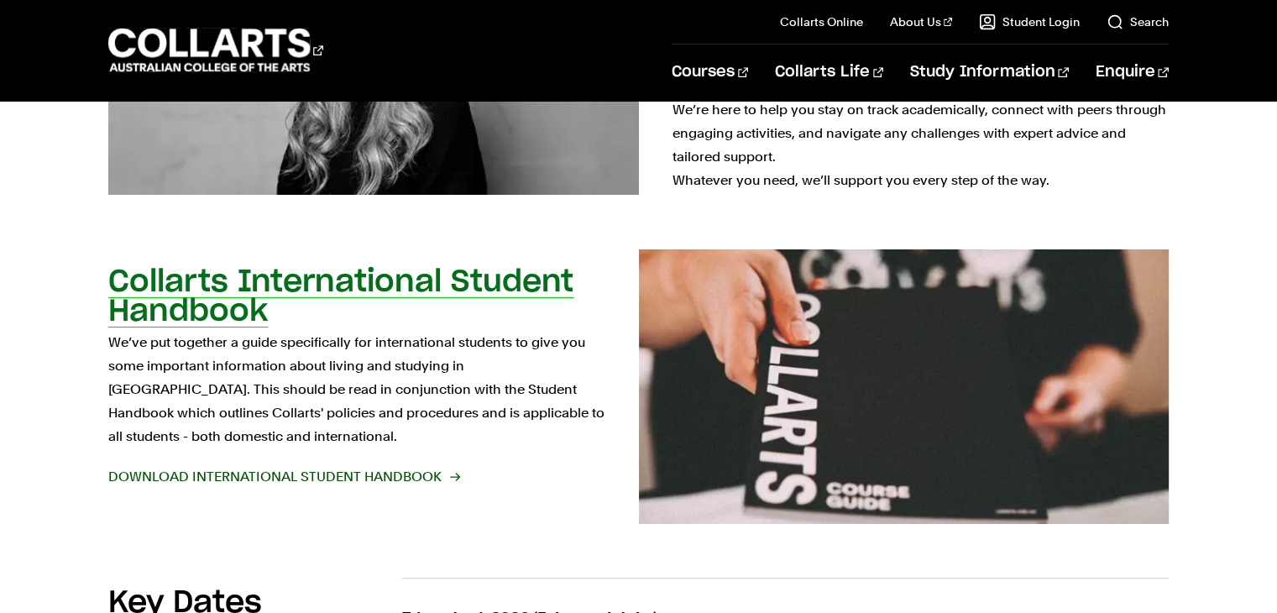
click at [325, 465] on span "Download International Student Handbook" at bounding box center [283, 477] width 350 height 24
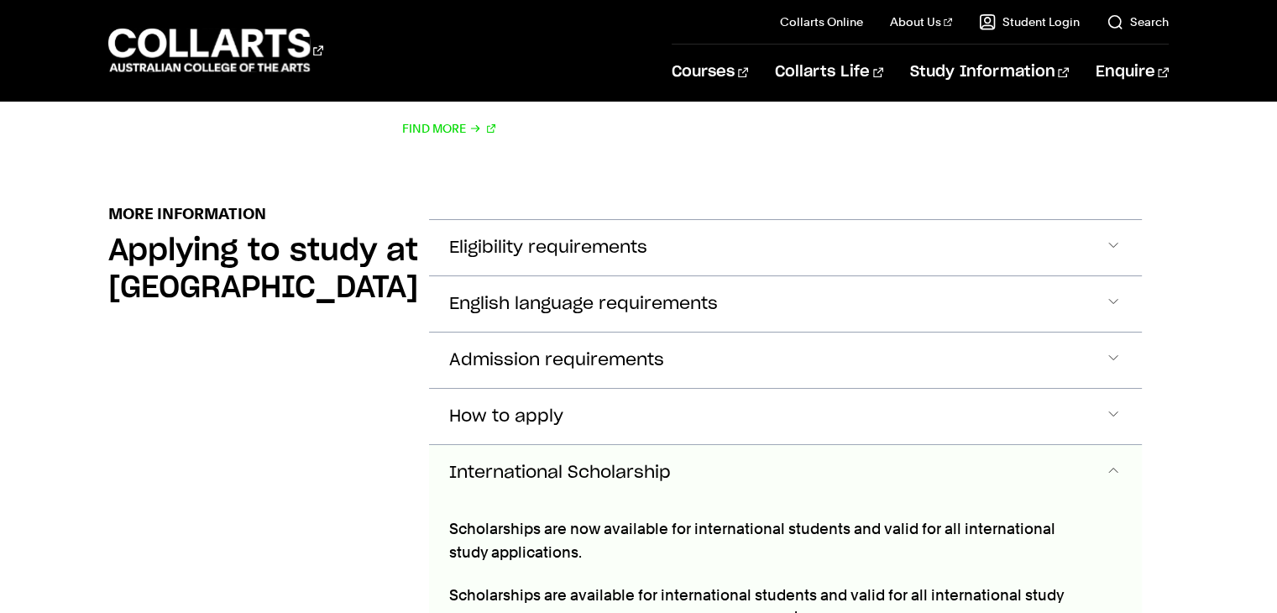
scroll to position [2376, 0]
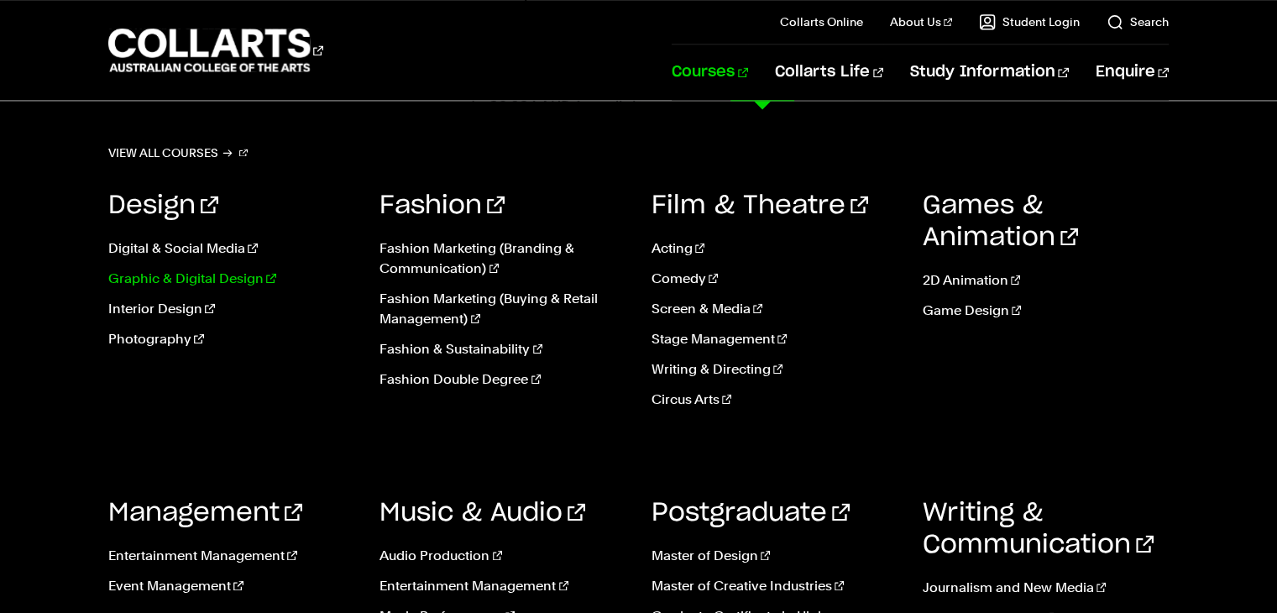
click at [225, 281] on link "Graphic & Digital Design" at bounding box center [231, 279] width 246 height 20
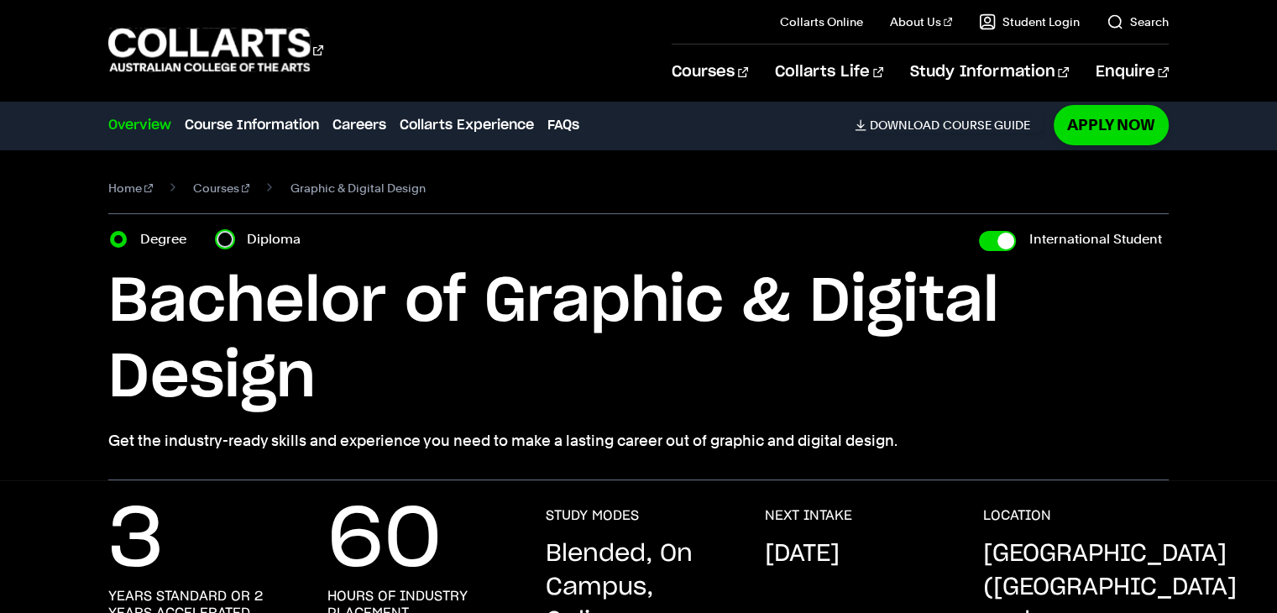
click at [224, 240] on input "Diploma" at bounding box center [225, 239] width 17 height 17
radio input "true"
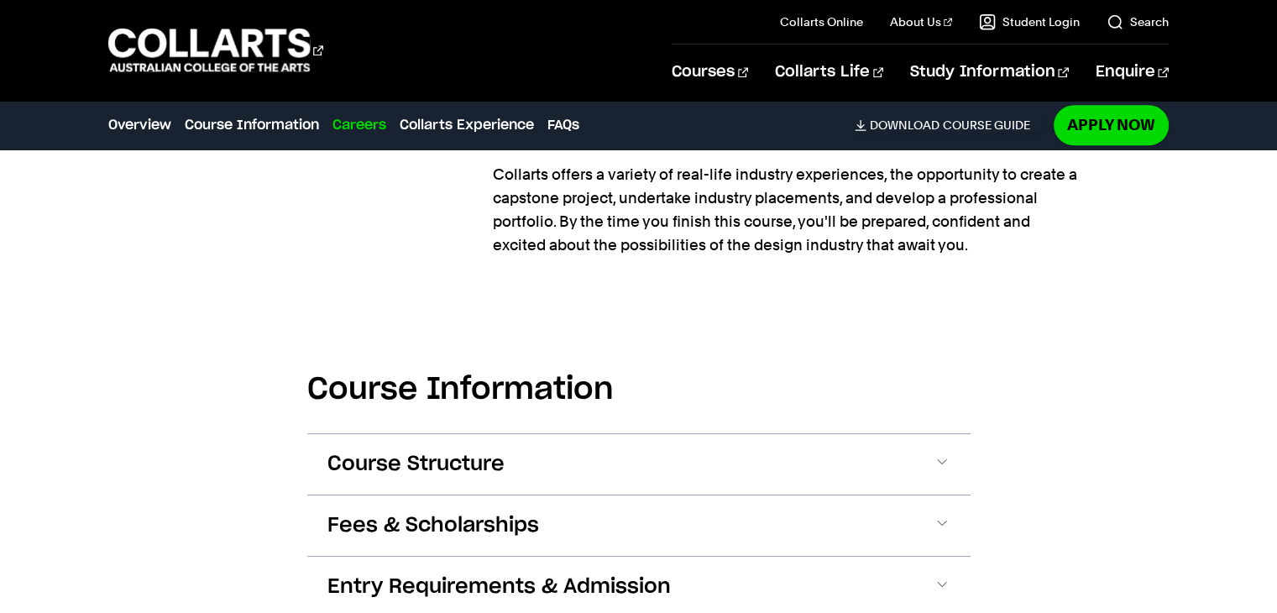
scroll to position [1776, 0]
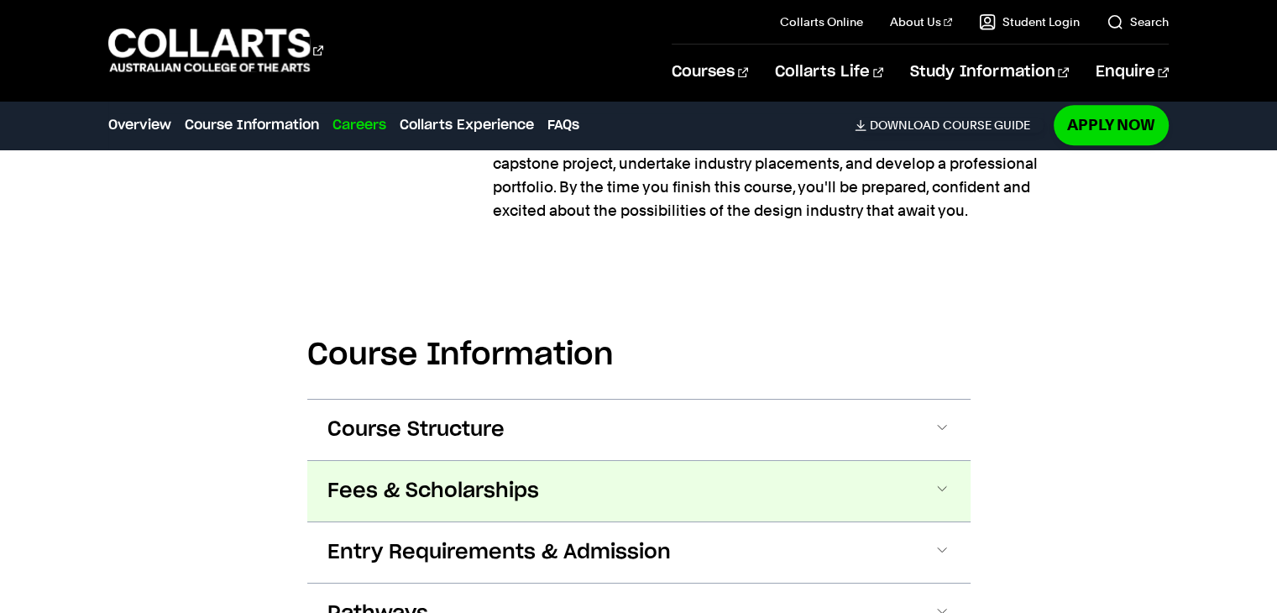
click at [942, 480] on span at bounding box center [942, 491] width 17 height 22
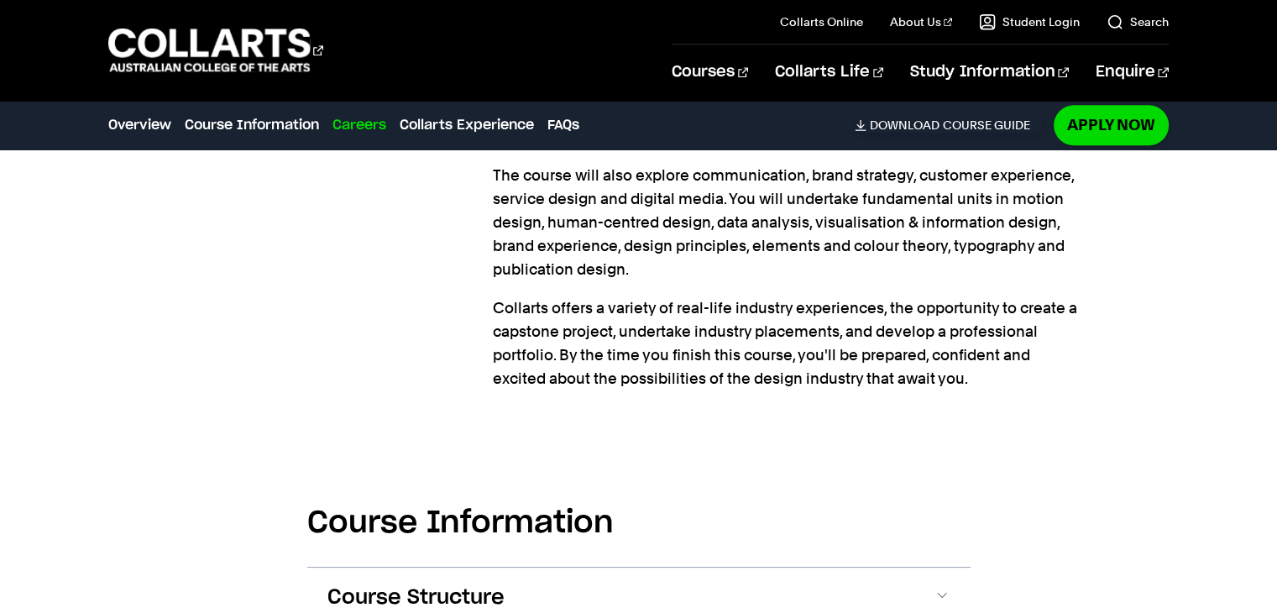
scroll to position [2144, 0]
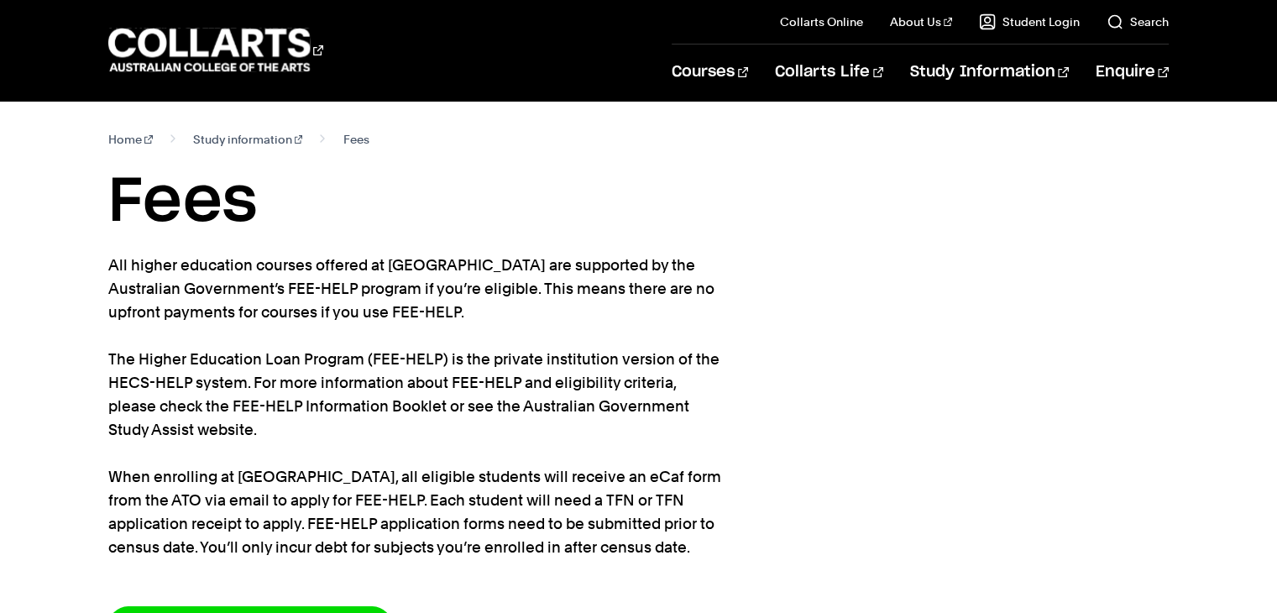
scroll to position [536, 0]
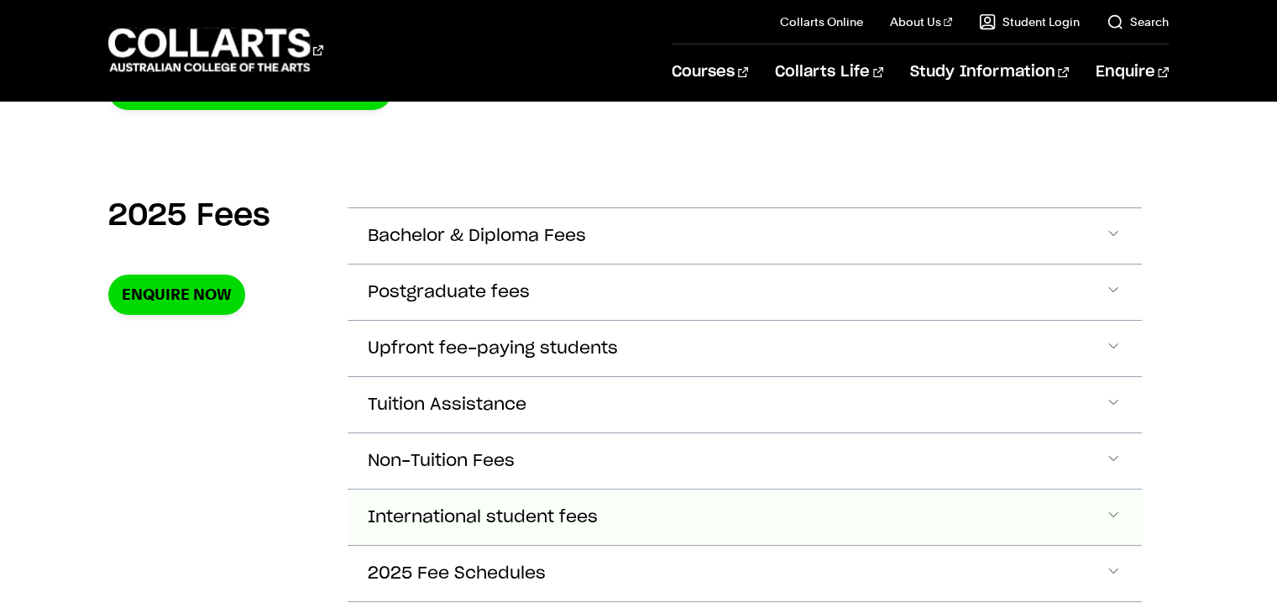
click at [1112, 509] on span "Accordion Section" at bounding box center [1113, 517] width 17 height 22
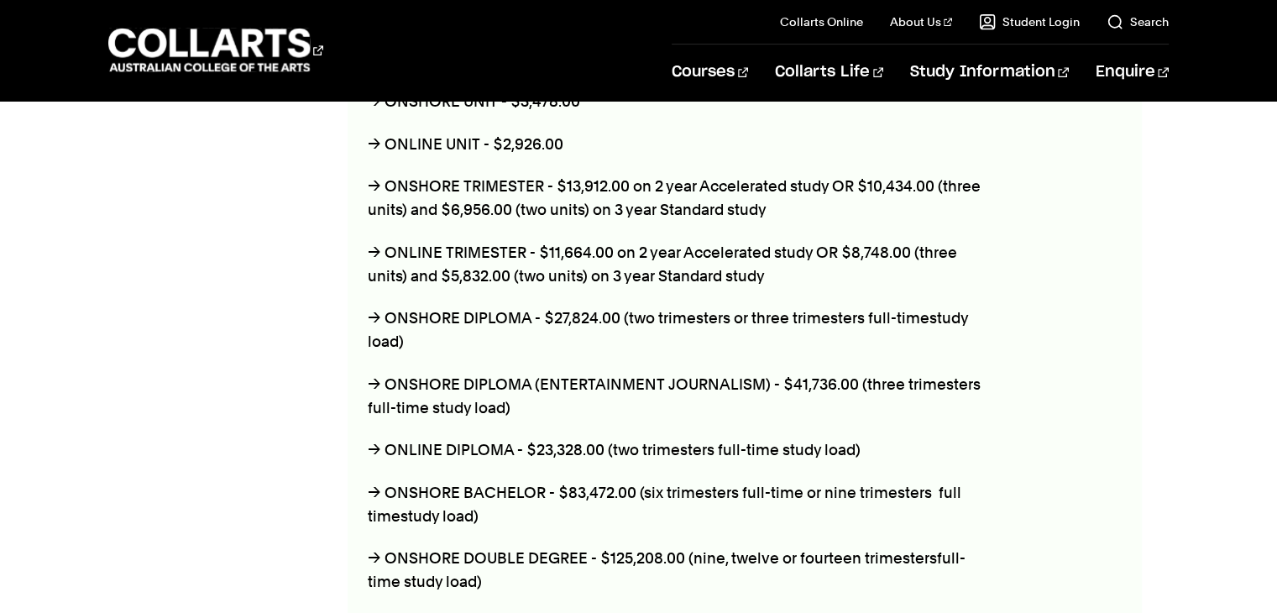
scroll to position [1604, 0]
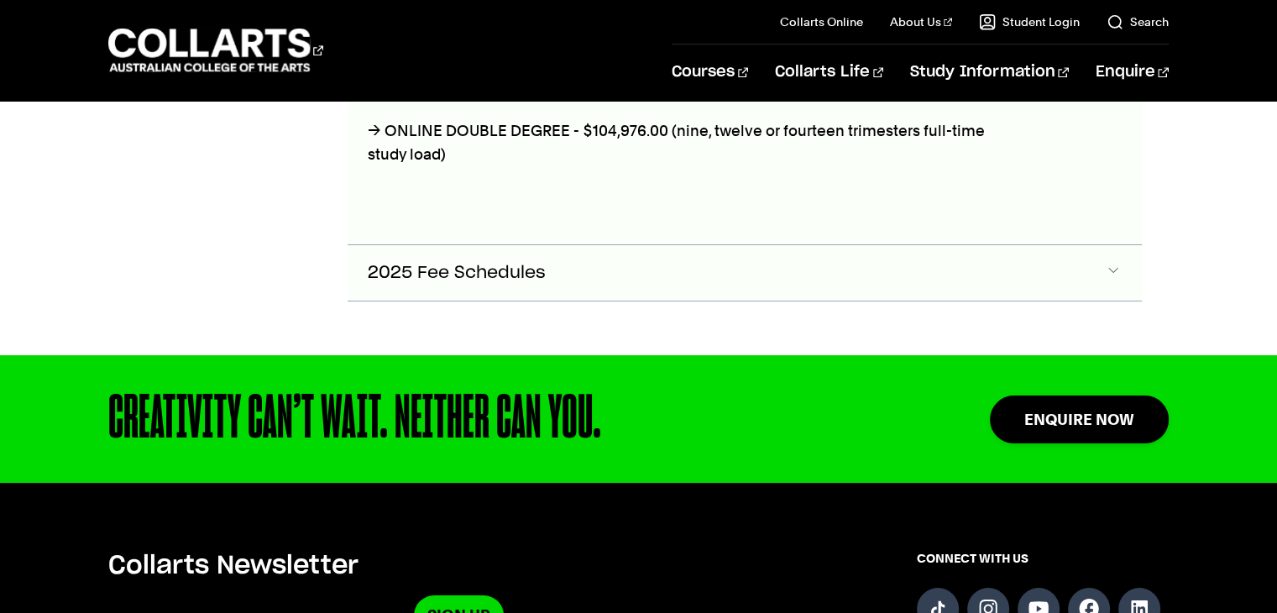
click at [1112, 265] on span "Accordion Section" at bounding box center [1113, 273] width 17 height 22
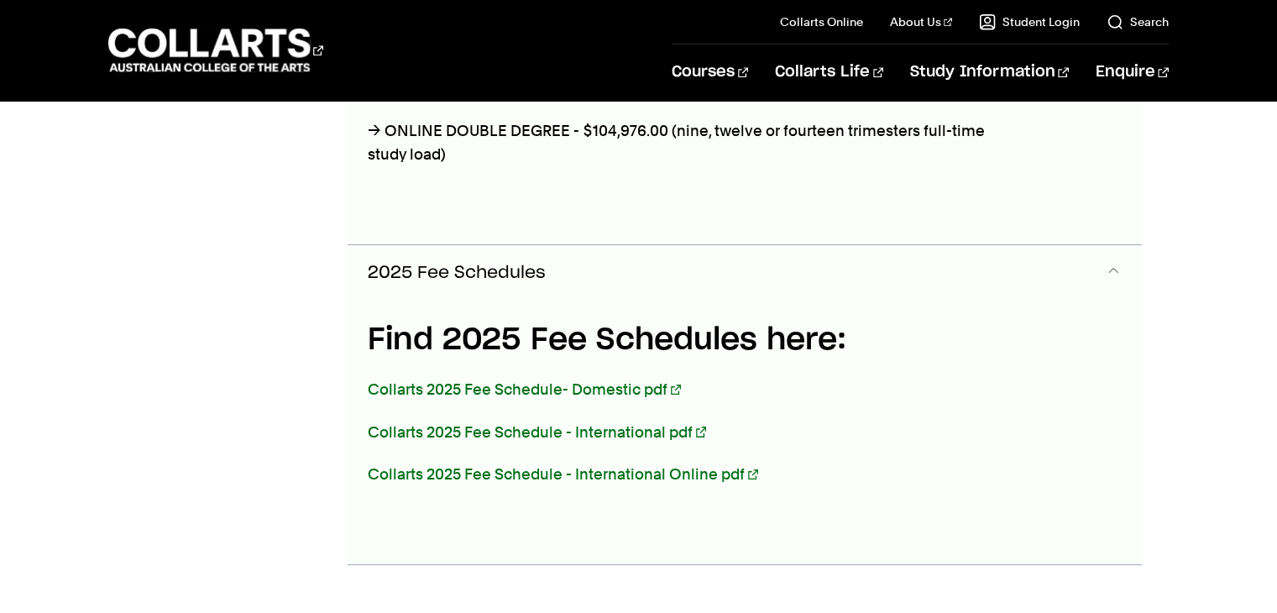
scroll to position [1690, 0]
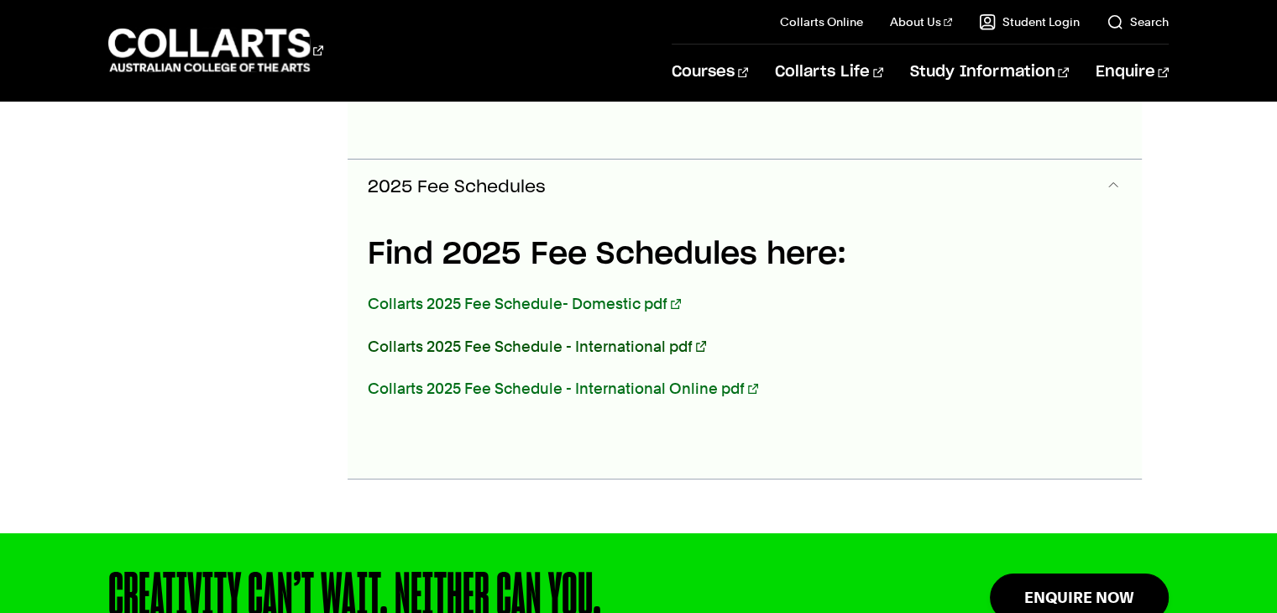
click at [606, 340] on link "Collarts 2025 Fee Schedule - International pdf" at bounding box center [537, 347] width 338 height 18
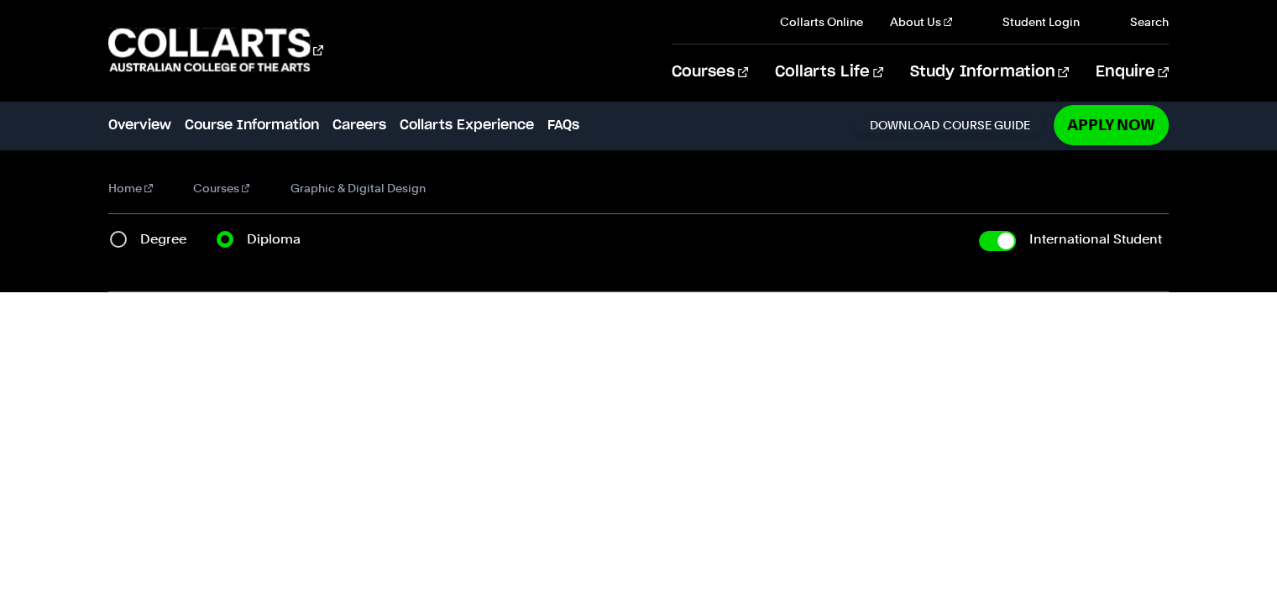
checkbox input "true"
